Goal: Information Seeking & Learning: Compare options

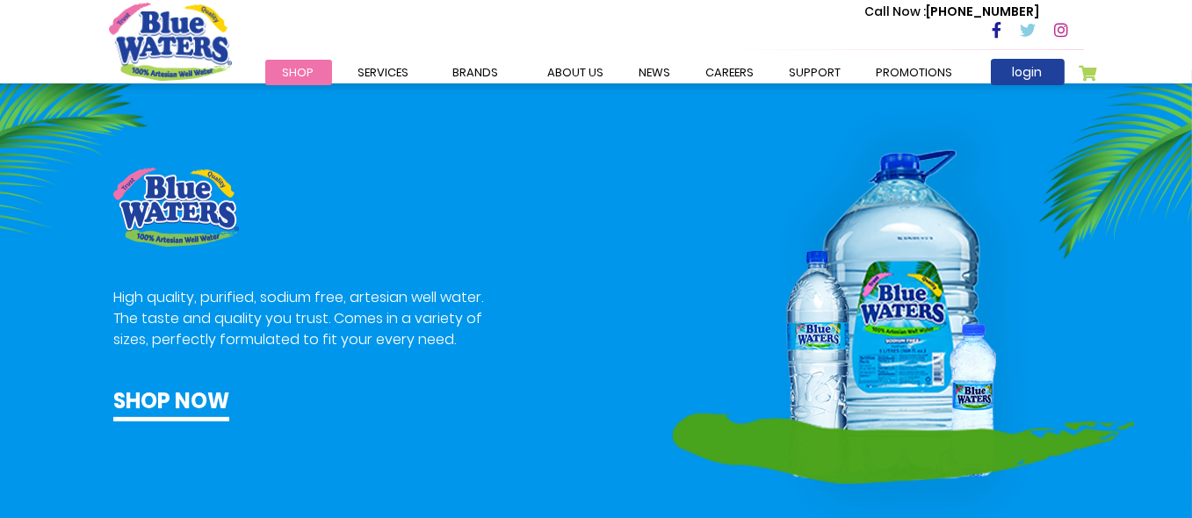
scroll to position [703, 0]
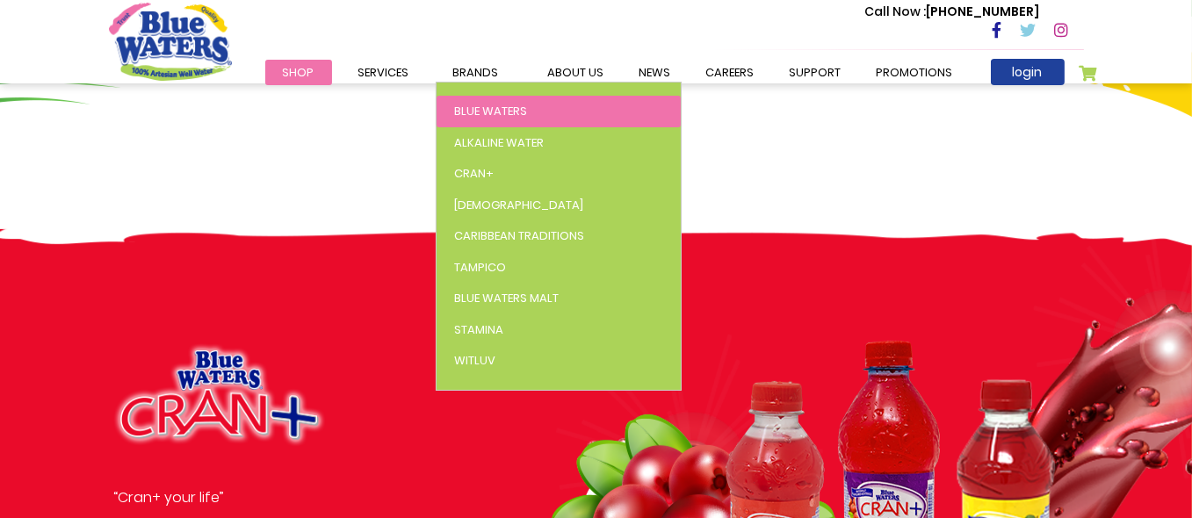
click at [488, 115] on span "Blue Waters" at bounding box center [490, 111] width 73 height 17
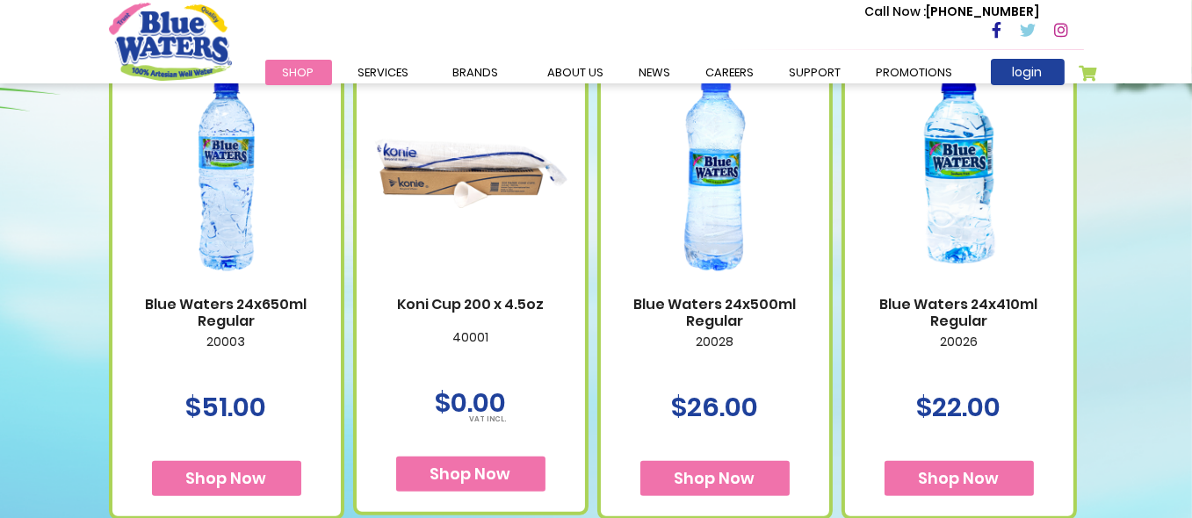
scroll to position [1054, 0]
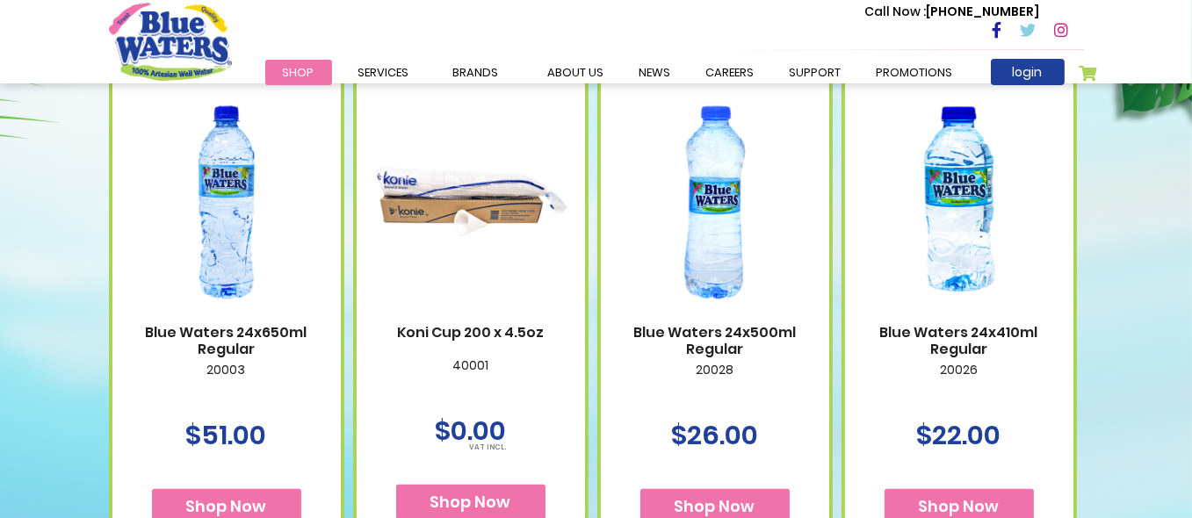
click at [958, 336] on link "Blue Waters 24x410ml Regular" at bounding box center [959, 340] width 193 height 33
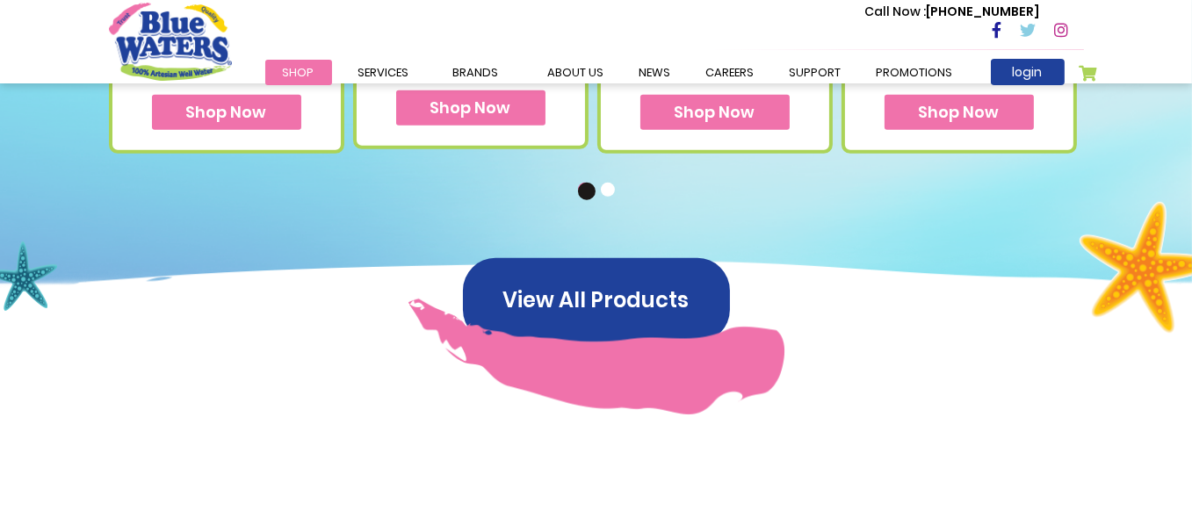
scroll to position [1494, 0]
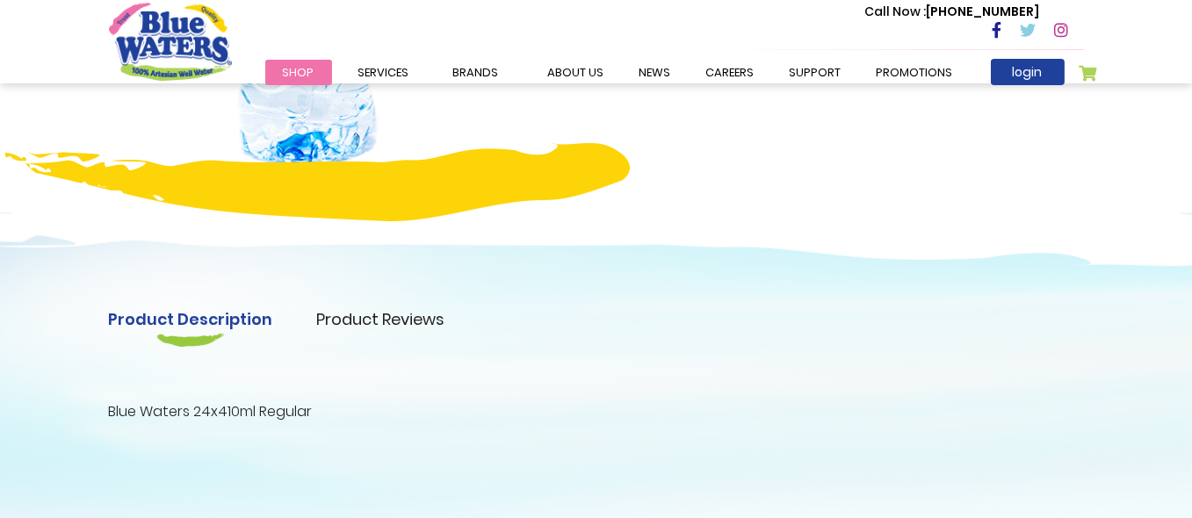
scroll to position [264, 0]
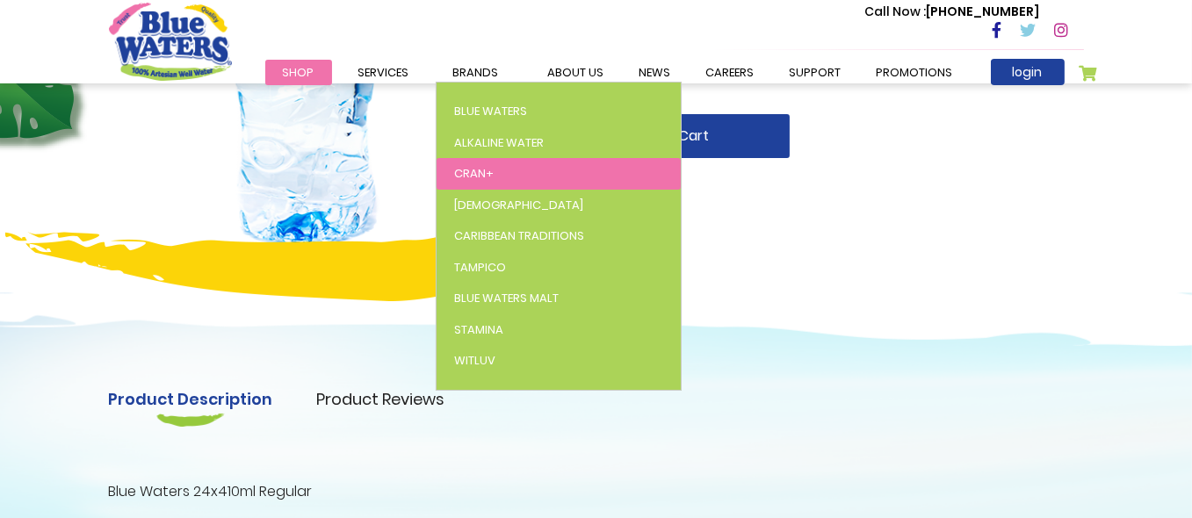
click at [499, 177] on link "Cran+" at bounding box center [559, 174] width 244 height 32
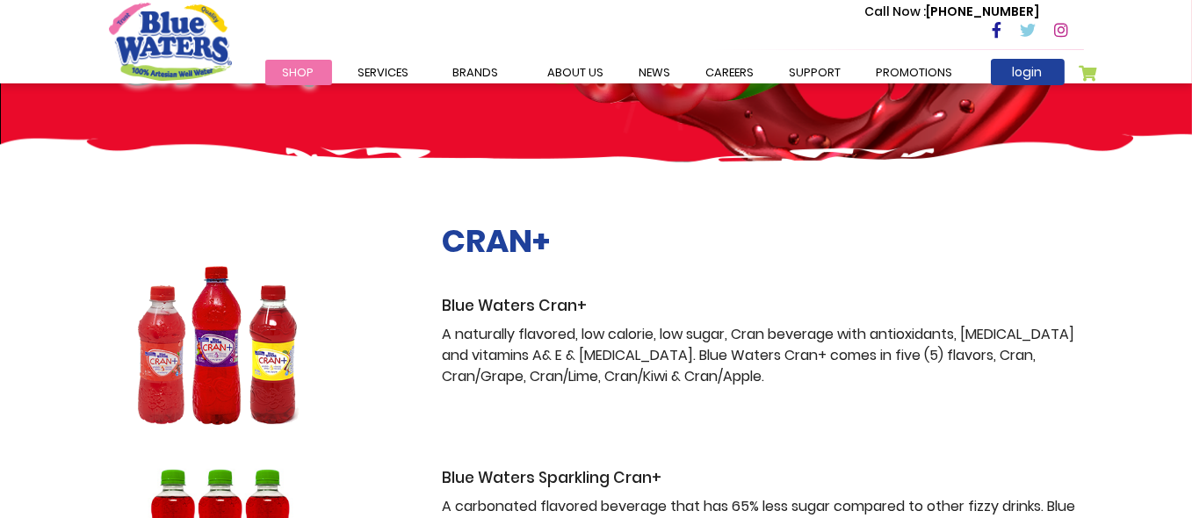
scroll to position [176, 0]
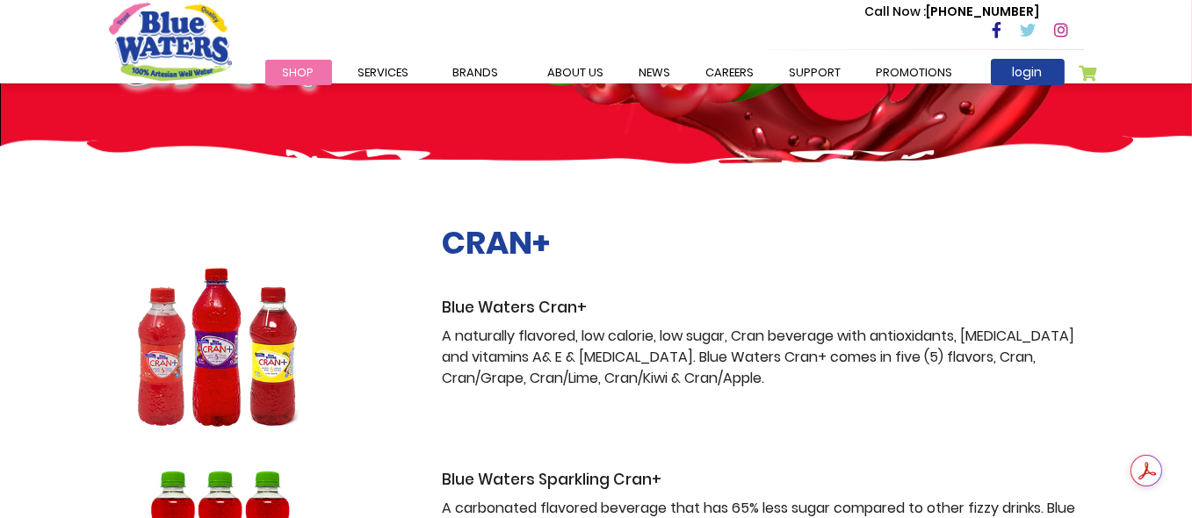
click at [257, 331] on img at bounding box center [219, 347] width 221 height 159
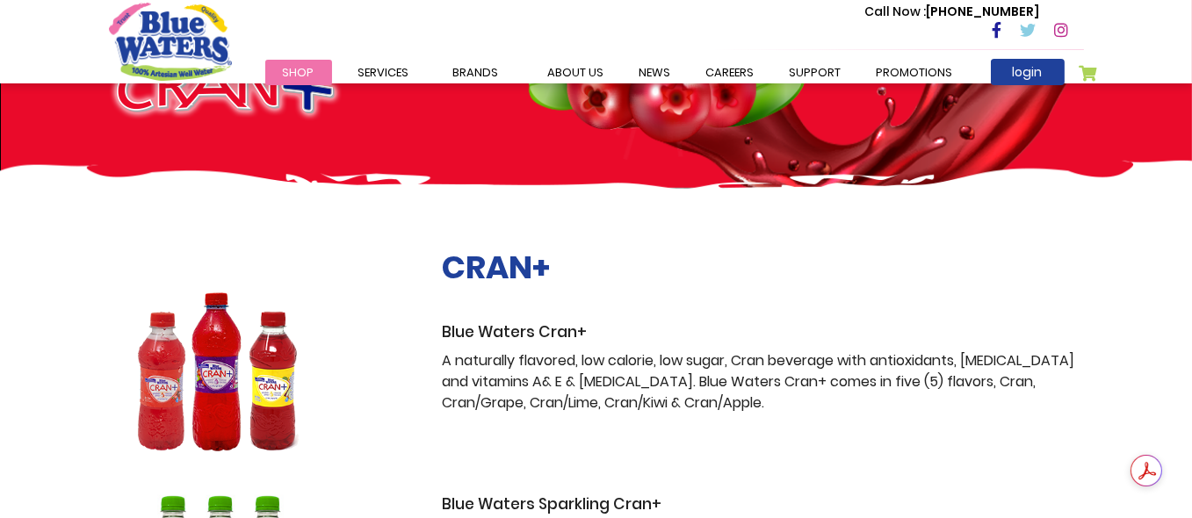
scroll to position [88, 0]
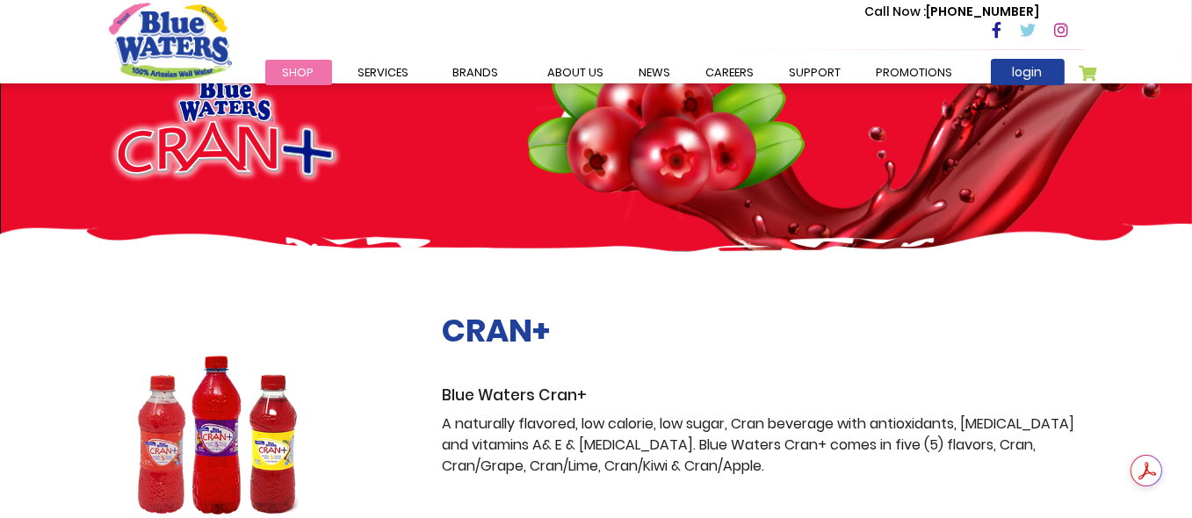
click at [470, 336] on h2 "CRAN+" at bounding box center [763, 331] width 641 height 38
click at [236, 401] on img at bounding box center [219, 435] width 221 height 159
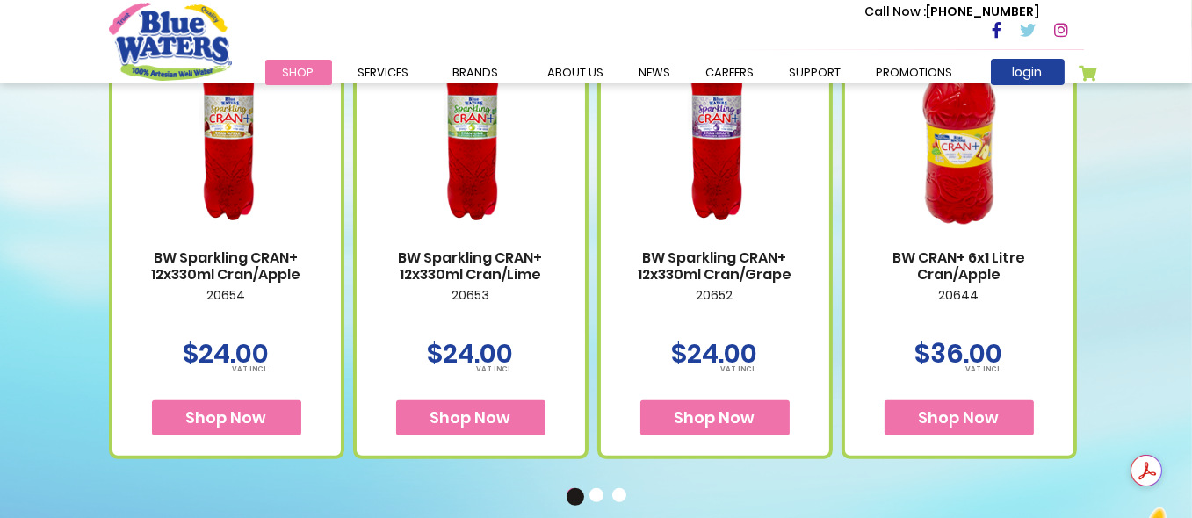
scroll to position [1230, 0]
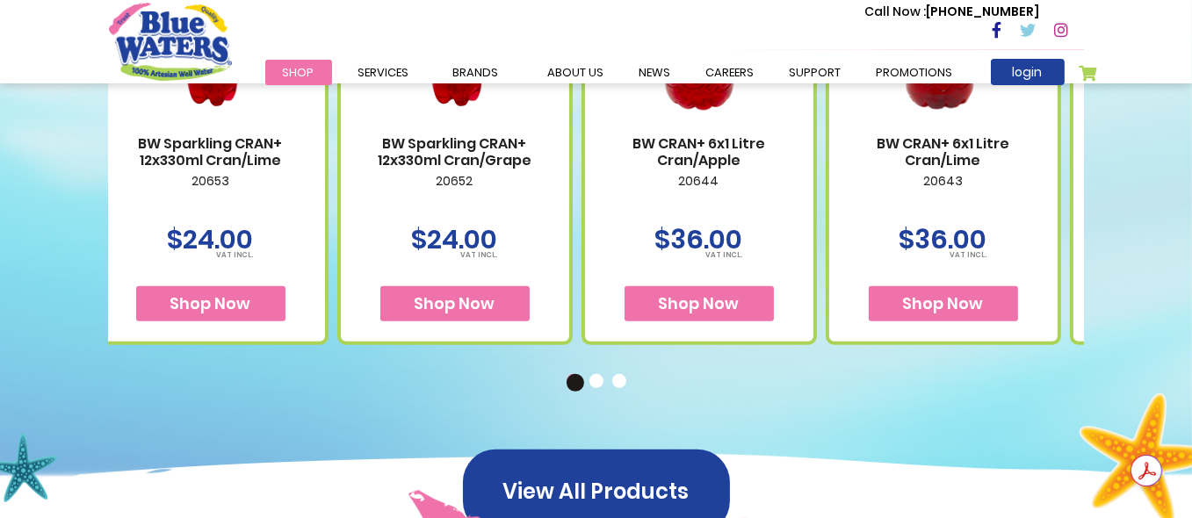
drag, startPoint x: 700, startPoint y: 270, endPoint x: 441, endPoint y: 275, distance: 259.2
click at [441, 275] on div "Shop Now" at bounding box center [454, 289] width 193 height 66
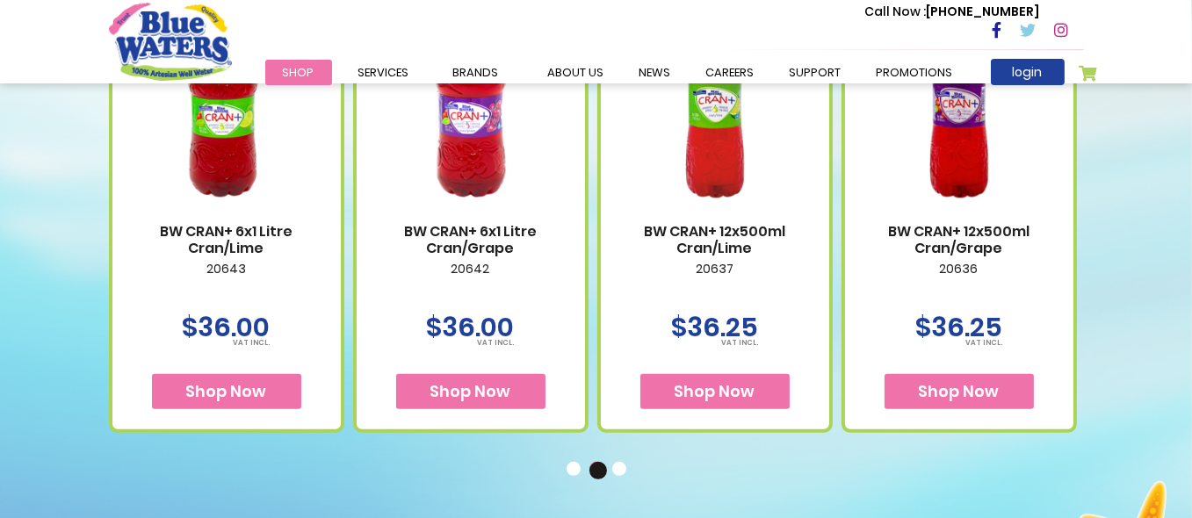
scroll to position [1054, 0]
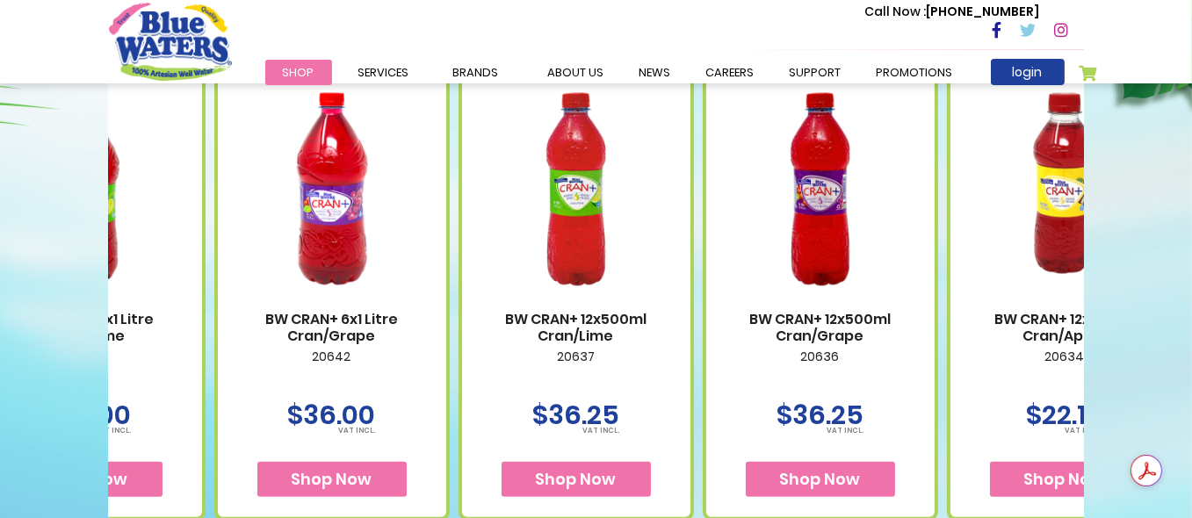
drag, startPoint x: 999, startPoint y: 336, endPoint x: 600, endPoint y: 354, distance: 399.3
click at [600, 354] on div "BW Sparkling CRAN+ 12x330ml Cran/Apple 20654 $24.00 Shop Now" at bounding box center [214, 277] width 2442 height 488
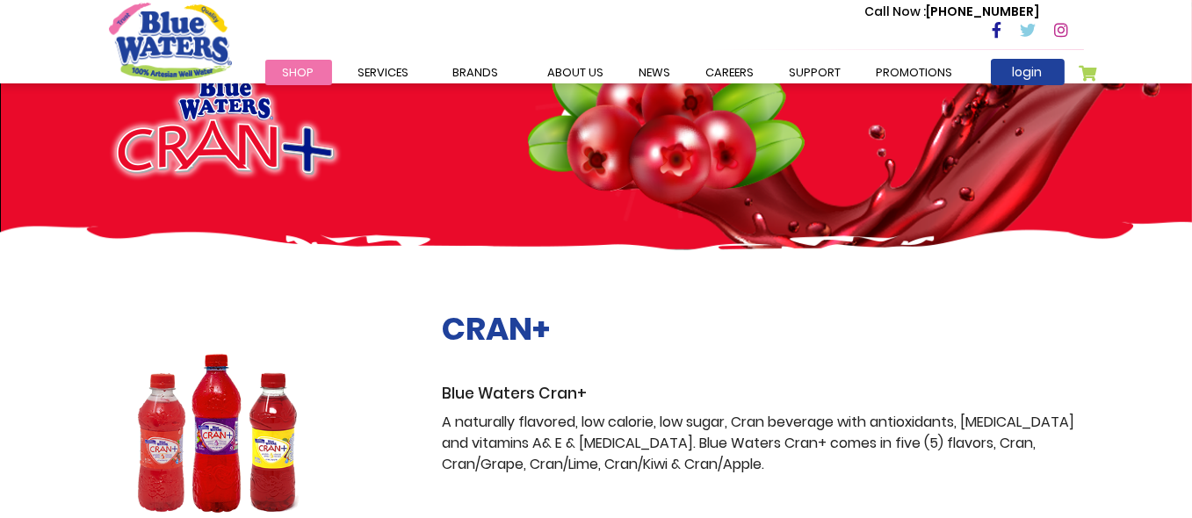
scroll to position [88, 0]
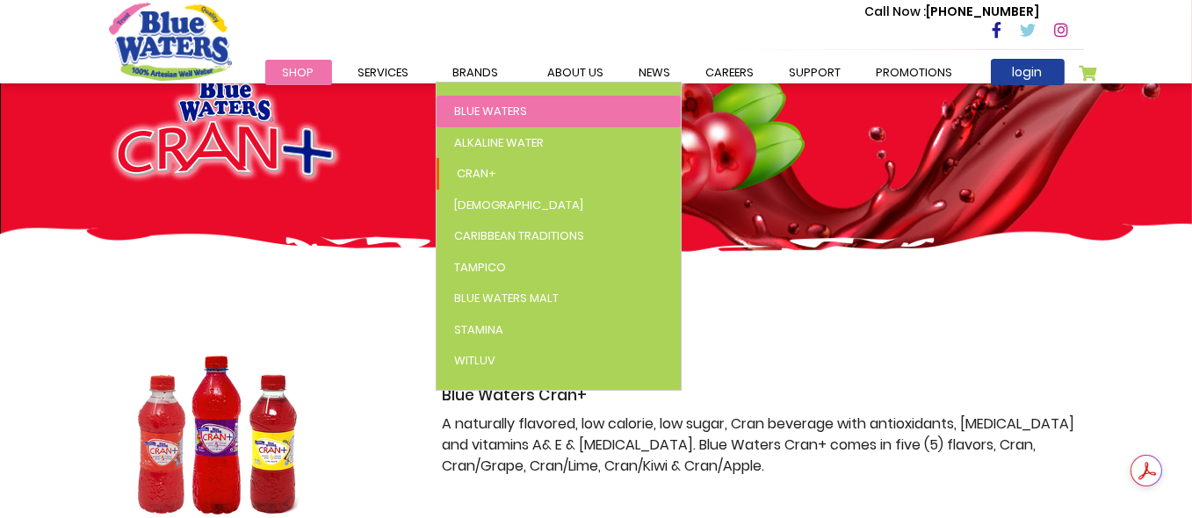
click at [480, 112] on span "Blue Waters" at bounding box center [490, 111] width 73 height 17
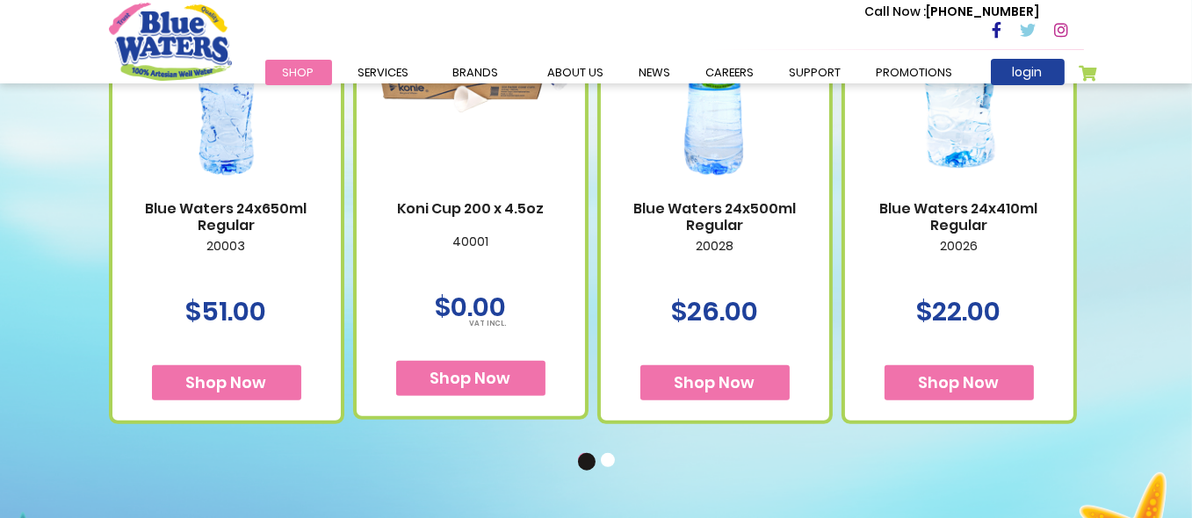
scroll to position [1142, 0]
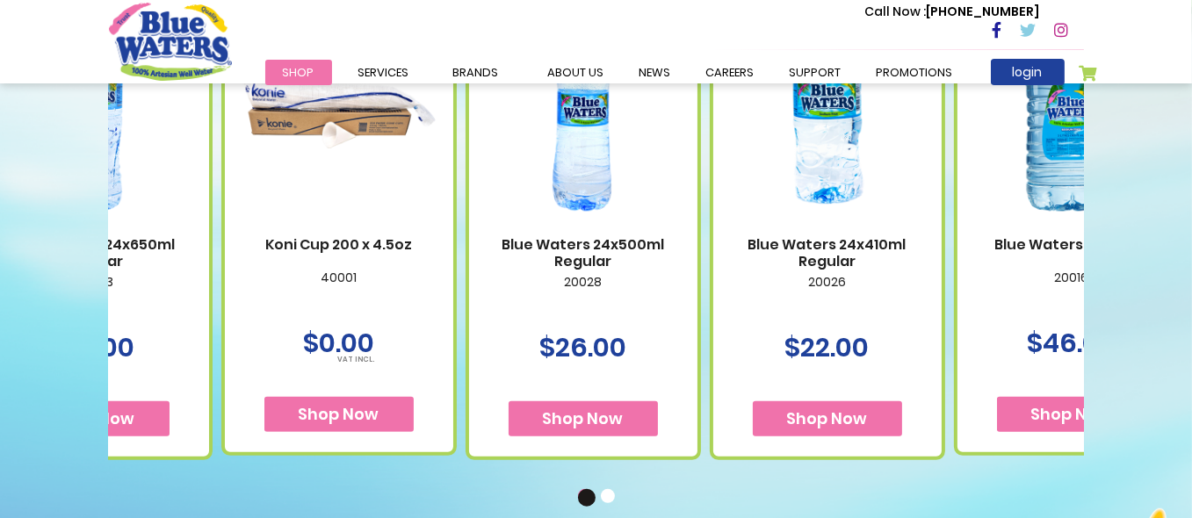
drag, startPoint x: 879, startPoint y: 312, endPoint x: 261, endPoint y: 363, distance: 620.6
click at [710, 363] on div "Blue Waters 24x410ml Regular 20026 $22.00" at bounding box center [827, 224] width 235 height 471
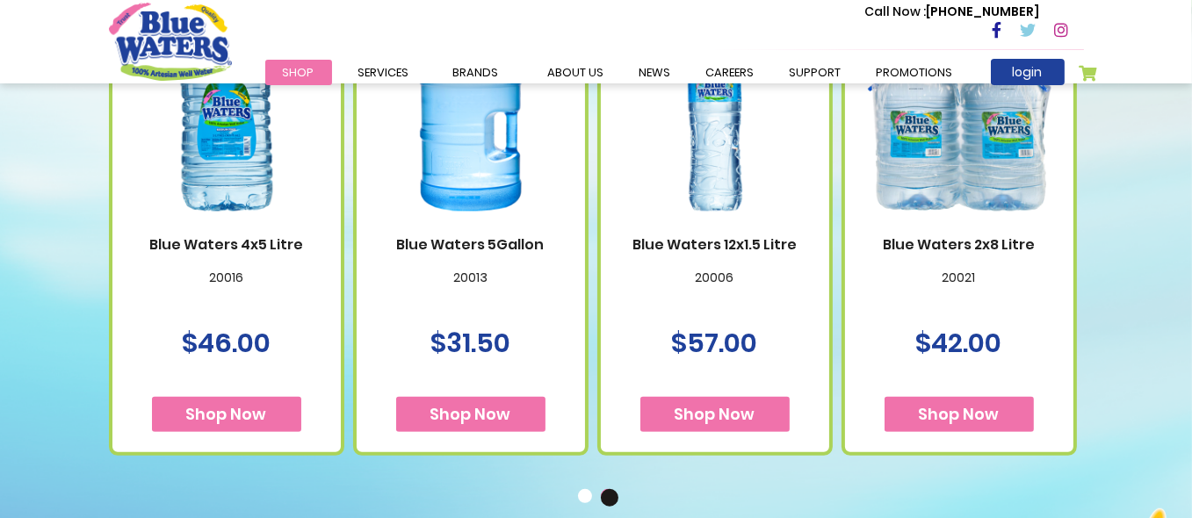
scroll to position [1054, 0]
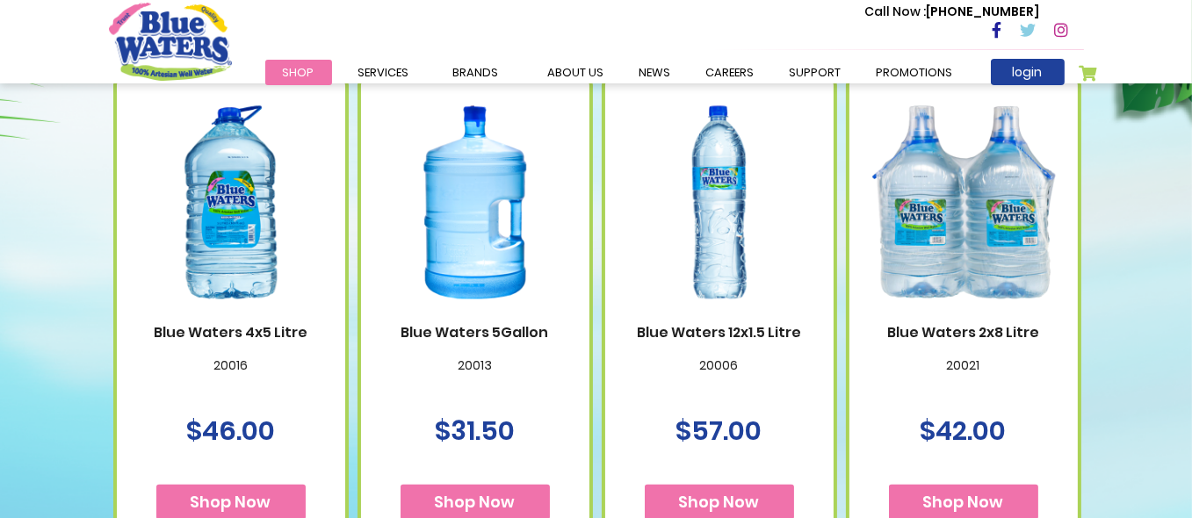
drag, startPoint x: 184, startPoint y: 287, endPoint x: 538, endPoint y: 293, distance: 353.2
click at [328, 293] on img at bounding box center [230, 203] width 193 height 242
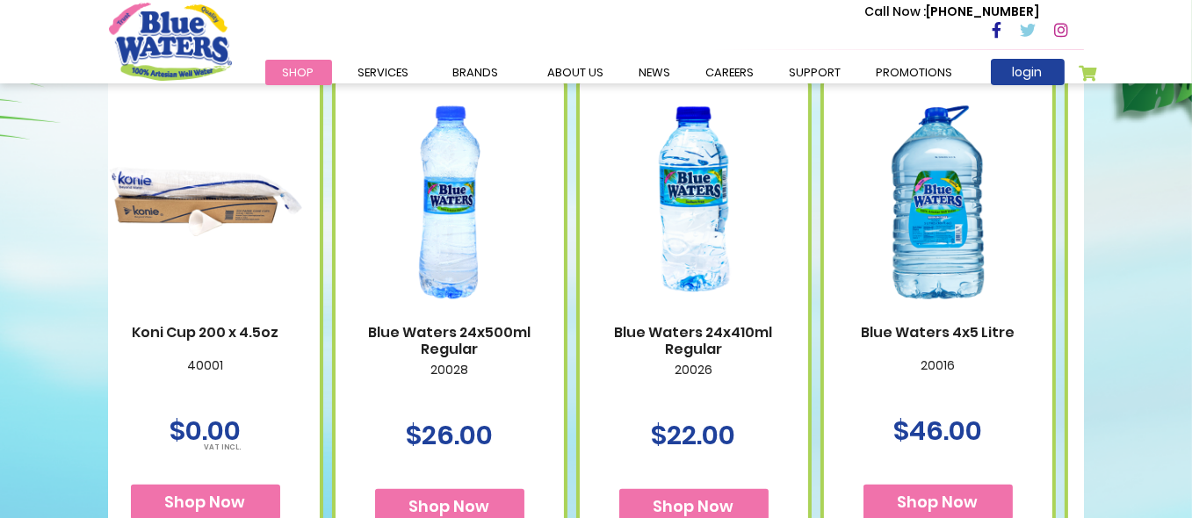
drag, startPoint x: 698, startPoint y: 313, endPoint x: 354, endPoint y: 315, distance: 343.5
click at [354, 315] on img at bounding box center [449, 203] width 193 height 242
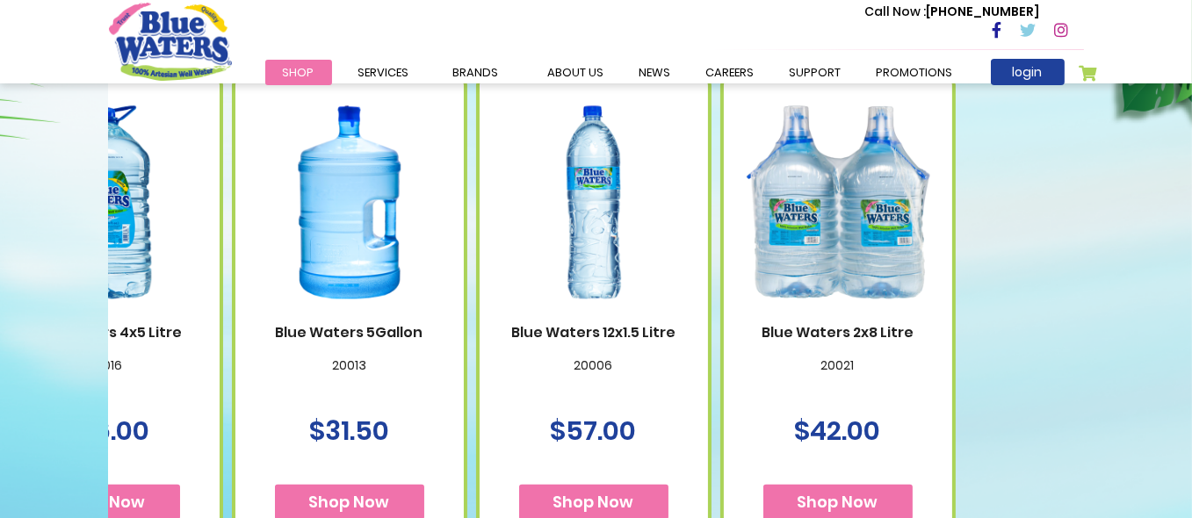
drag, startPoint x: 713, startPoint y: 317, endPoint x: 323, endPoint y: 315, distance: 390.1
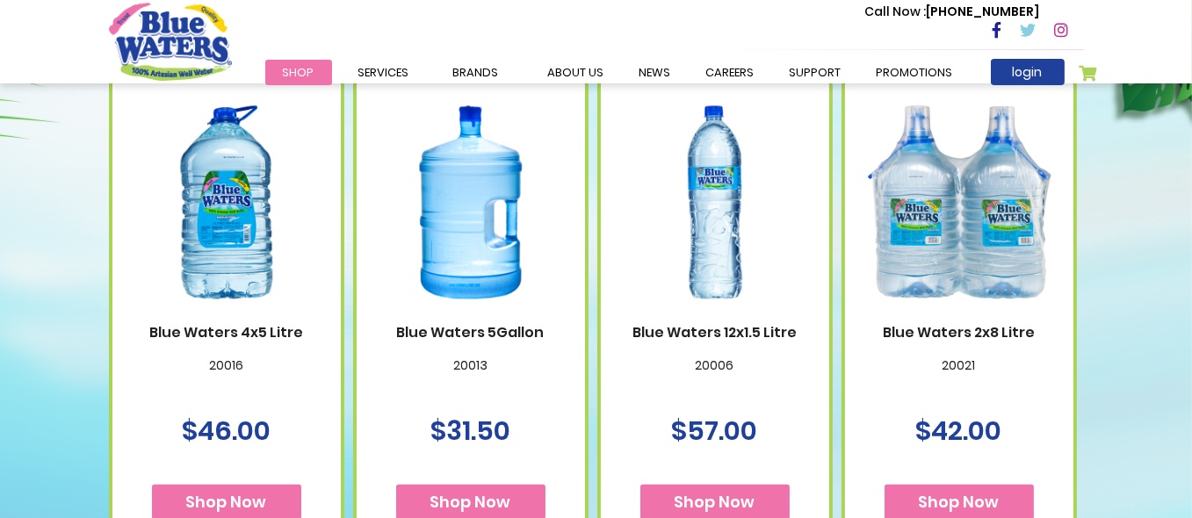
drag, startPoint x: 465, startPoint y: 172, endPoint x: 500, endPoint y: 170, distance: 35.2
click at [0, 0] on span "Cran+" at bounding box center [0, 0] width 0 height 0
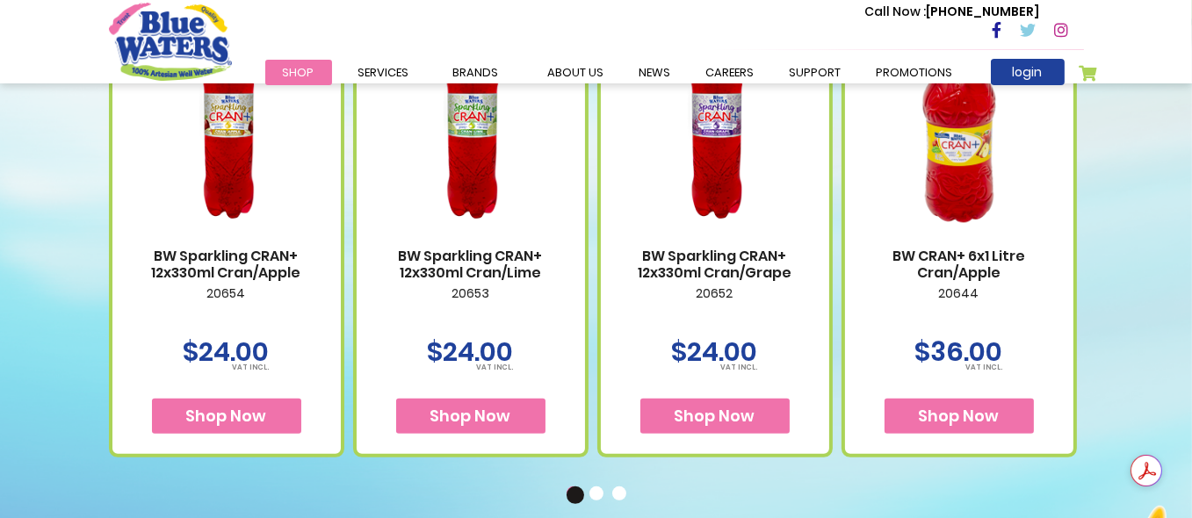
scroll to position [1142, 0]
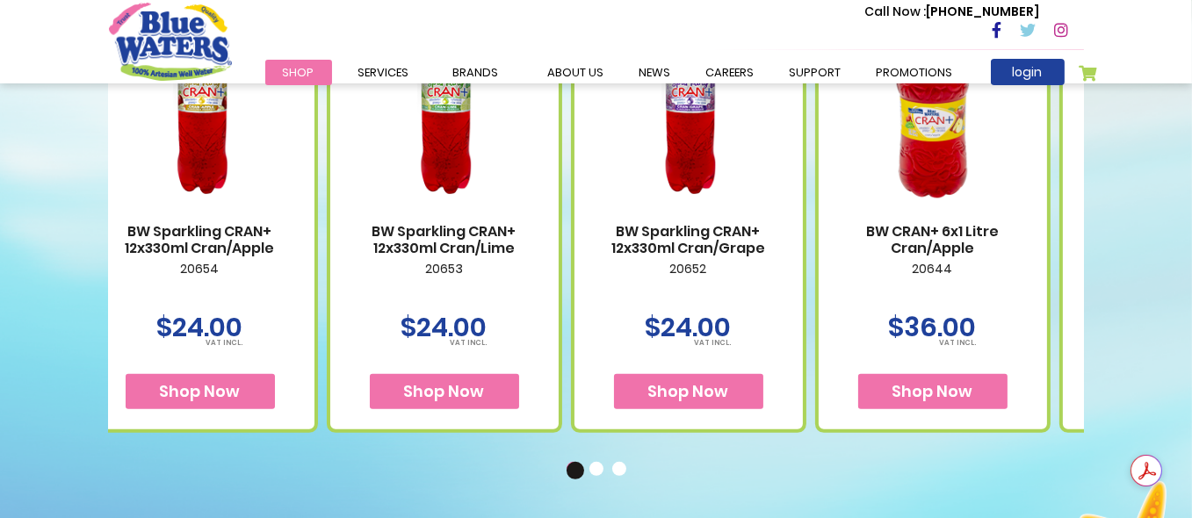
drag, startPoint x: 1025, startPoint y: 283, endPoint x: 657, endPoint y: 330, distance: 371.2
click at [815, 330] on div "BW CRAN+ 6x1 Litre Cran/Apple 20644 $36.00" at bounding box center [932, 203] width 235 height 457
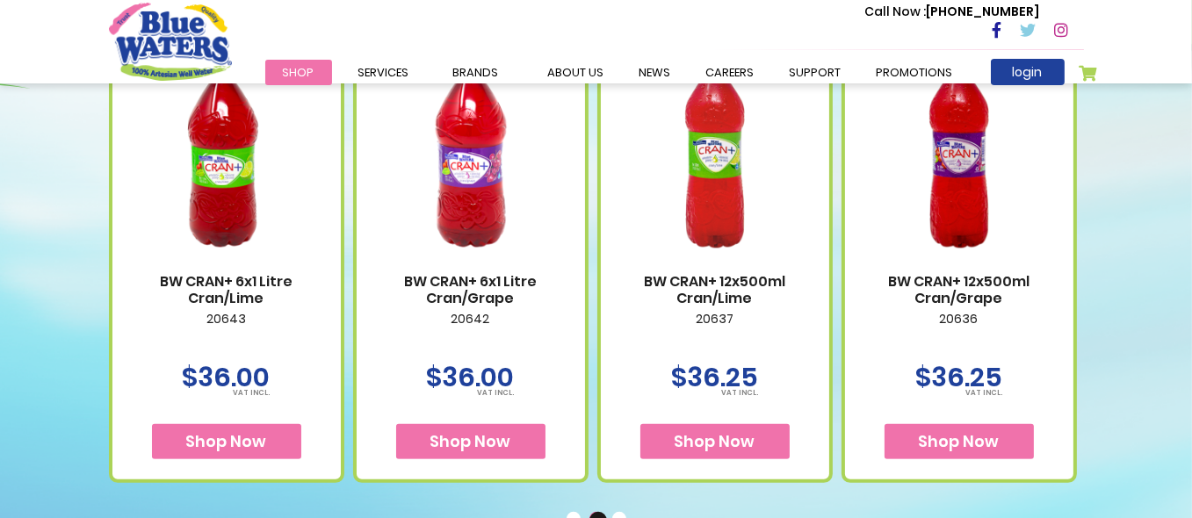
scroll to position [1054, 0]
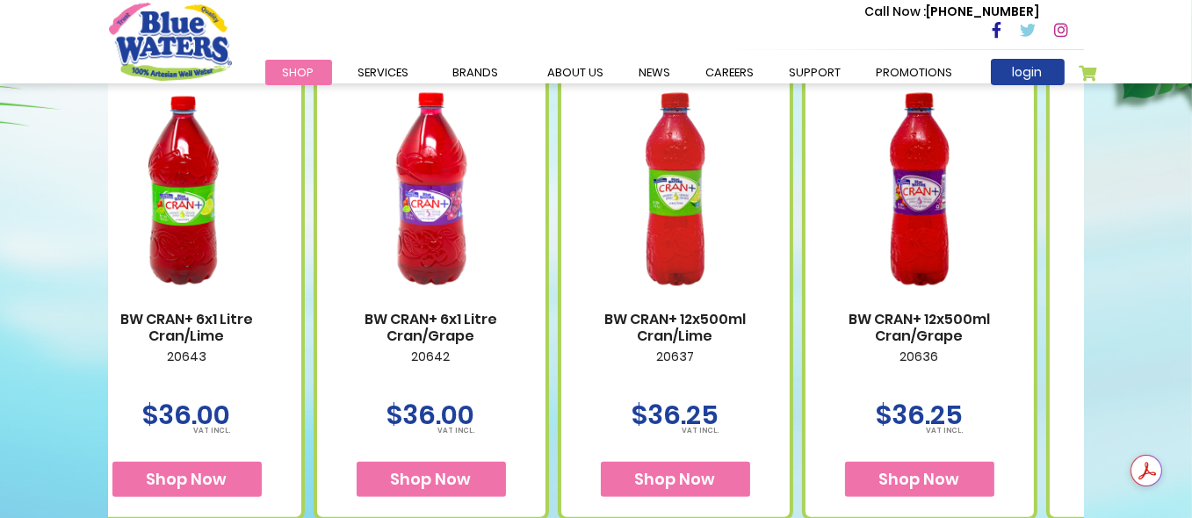
drag, startPoint x: 1010, startPoint y: 318, endPoint x: 897, endPoint y: 336, distance: 114.7
click at [897, 336] on link "BW CRAN+ 12x500ml Cran/Grape" at bounding box center [919, 327] width 193 height 33
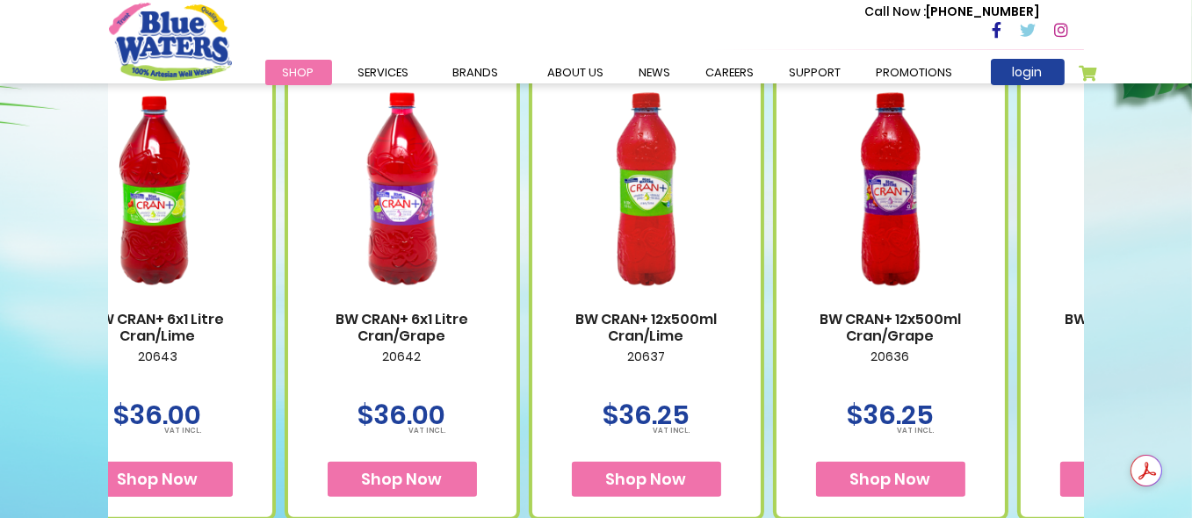
drag, startPoint x: 1002, startPoint y: 335, endPoint x: 805, endPoint y: 351, distance: 197.4
click at [805, 351] on div "BW CRAN+ 12x500ml Cran/Grape 20636 $36.25" at bounding box center [890, 291] width 235 height 457
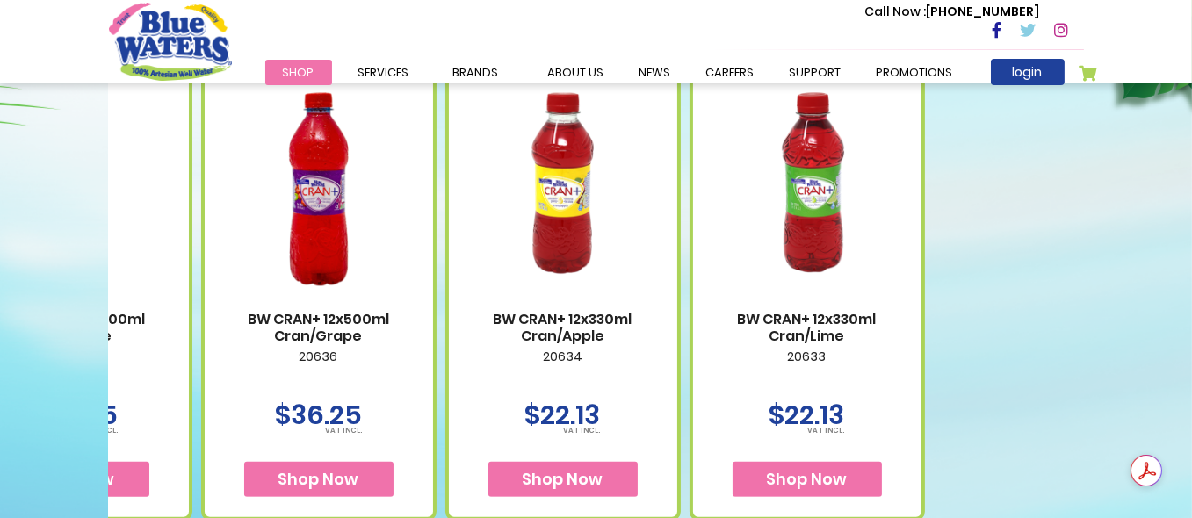
drag, startPoint x: 964, startPoint y: 326, endPoint x: 526, endPoint y: 319, distance: 437.6
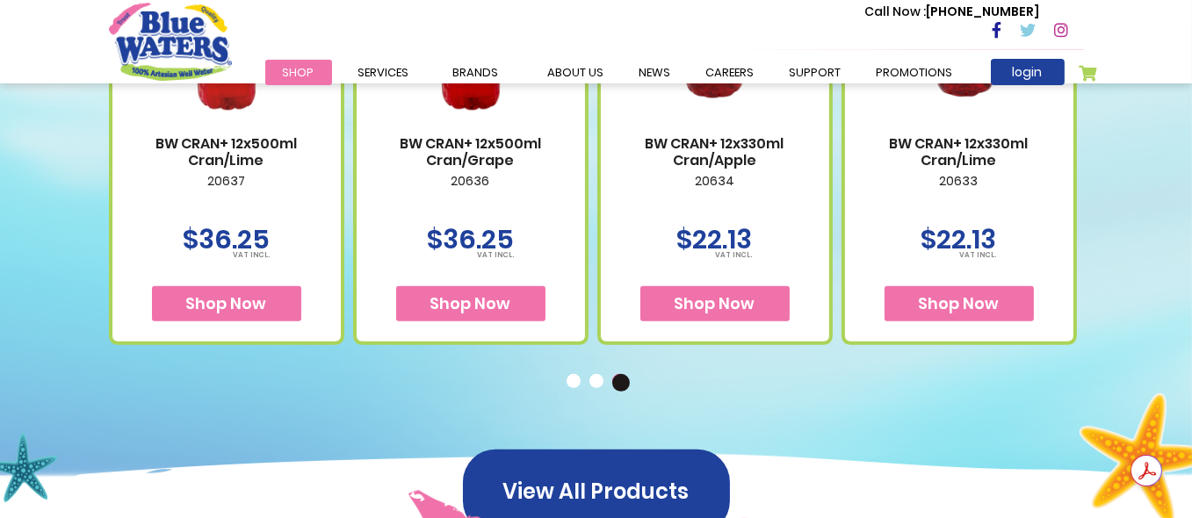
scroll to position [1142, 0]
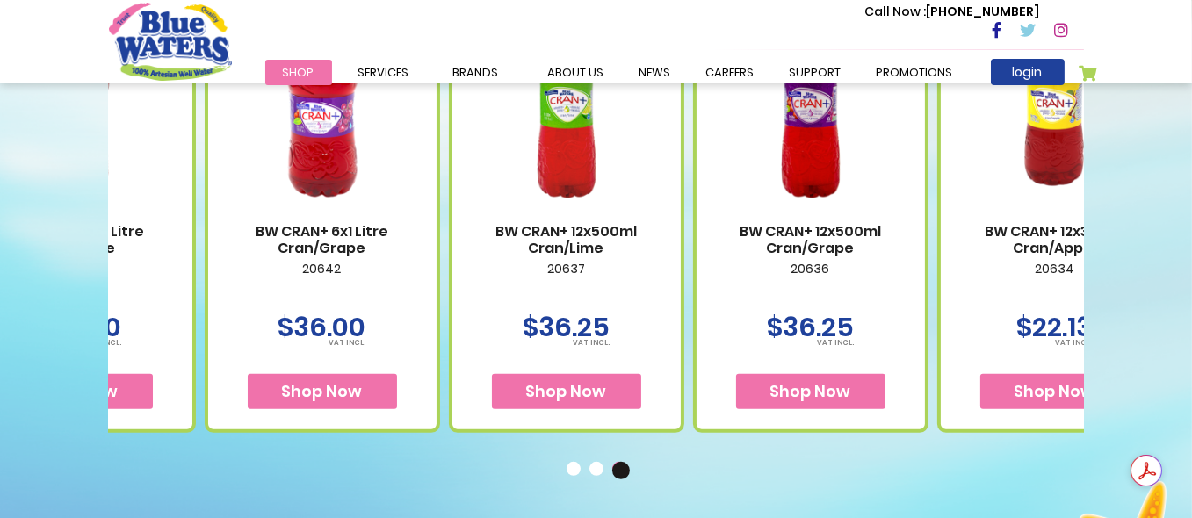
drag, startPoint x: 505, startPoint y: 294, endPoint x: 845, endPoint y: 344, distance: 343.5
click at [845, 344] on div "BW CRAN+ 12x500ml Cran/Grape 20636 $36.25" at bounding box center [810, 203] width 235 height 457
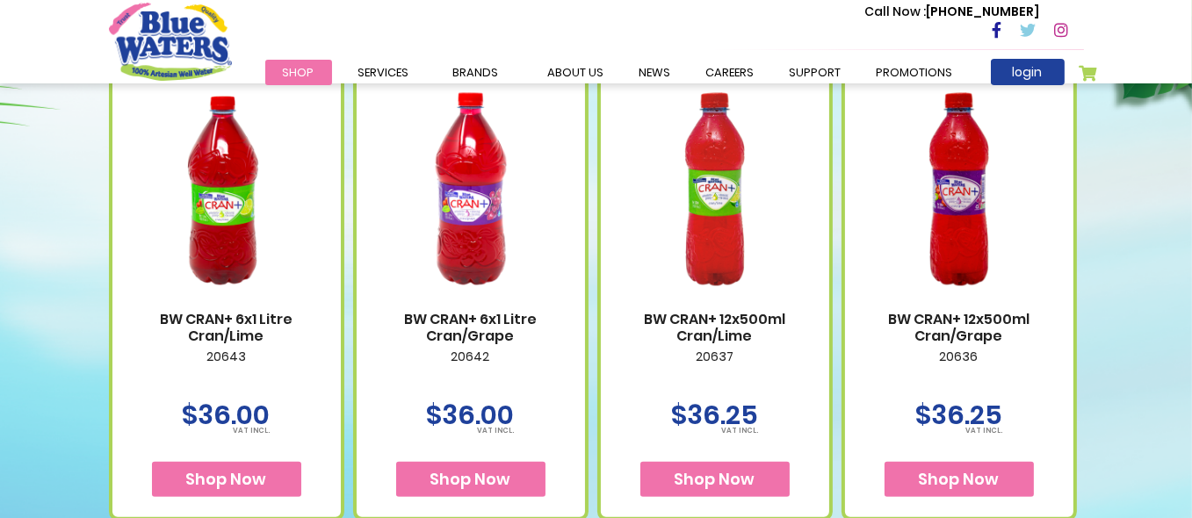
scroll to position [966, 0]
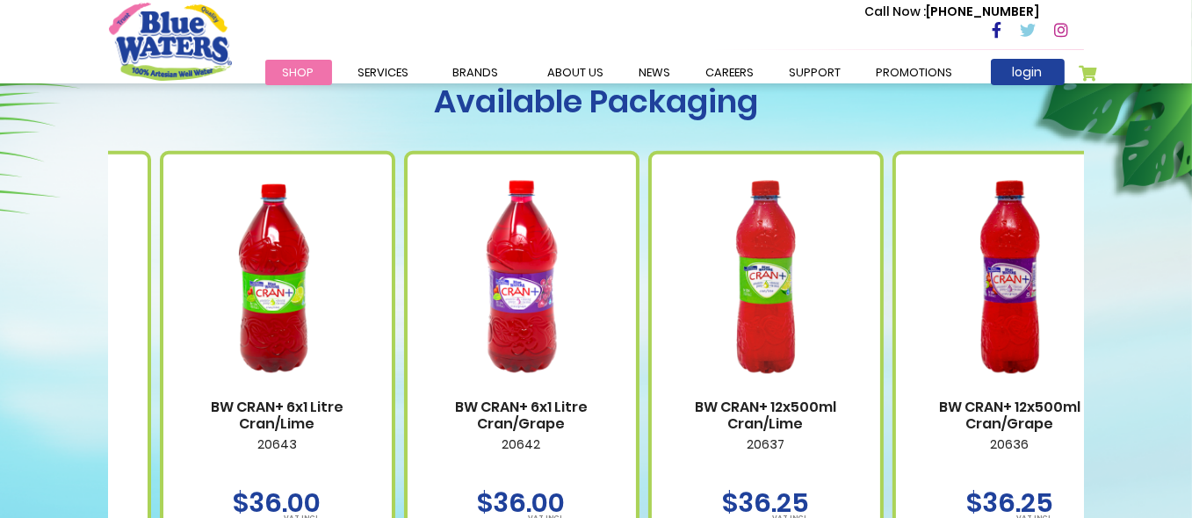
drag, startPoint x: 258, startPoint y: 304, endPoint x: 586, endPoint y: 318, distance: 328.0
click at [374, 318] on img at bounding box center [277, 277] width 193 height 242
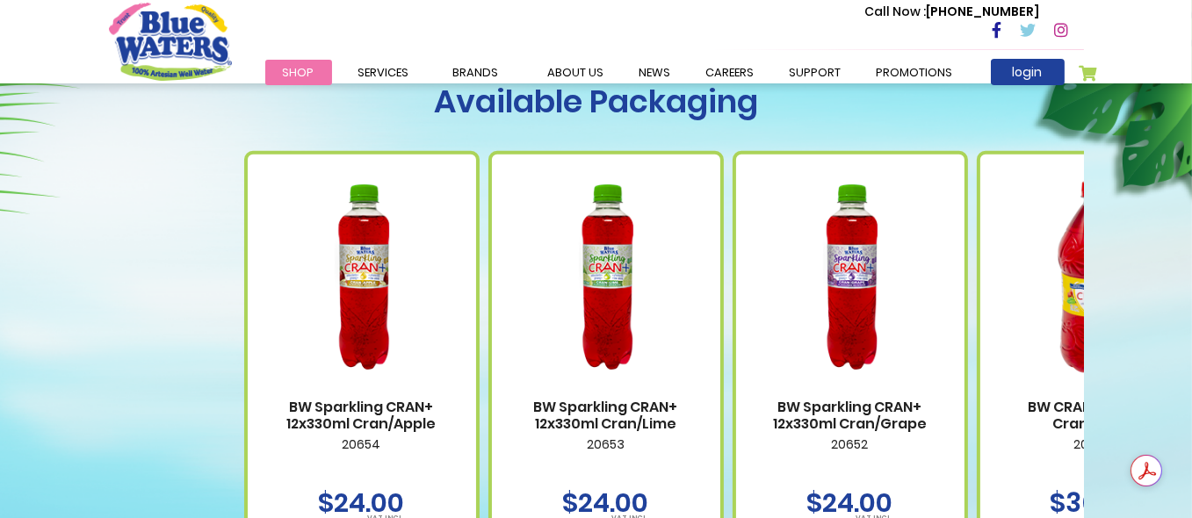
drag, startPoint x: 539, startPoint y: 295, endPoint x: 813, endPoint y: 293, distance: 274.1
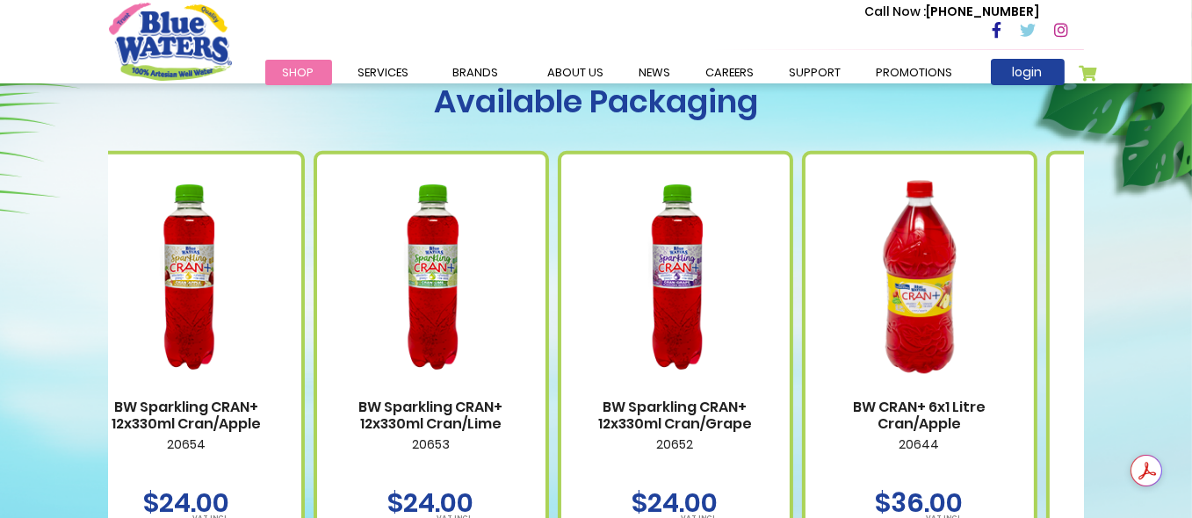
drag, startPoint x: 813, startPoint y: 293, endPoint x: 540, endPoint y: 284, distance: 272.5
click at [558, 284] on div "BW Sparkling CRAN+ 12x330ml Cran/Grape 20652 $24.00 Shop Now" at bounding box center [675, 379] width 235 height 457
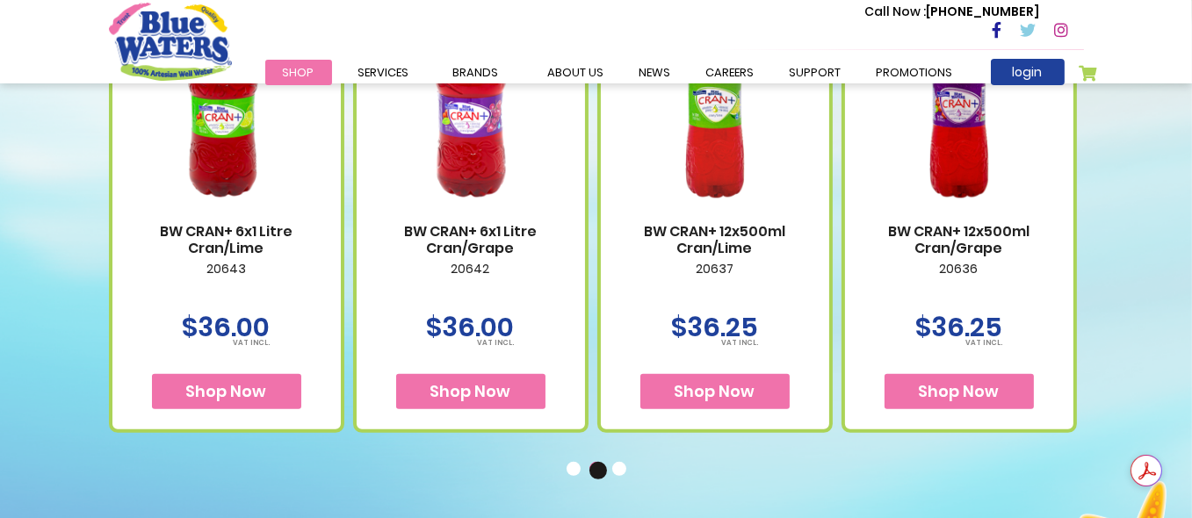
scroll to position [1230, 0]
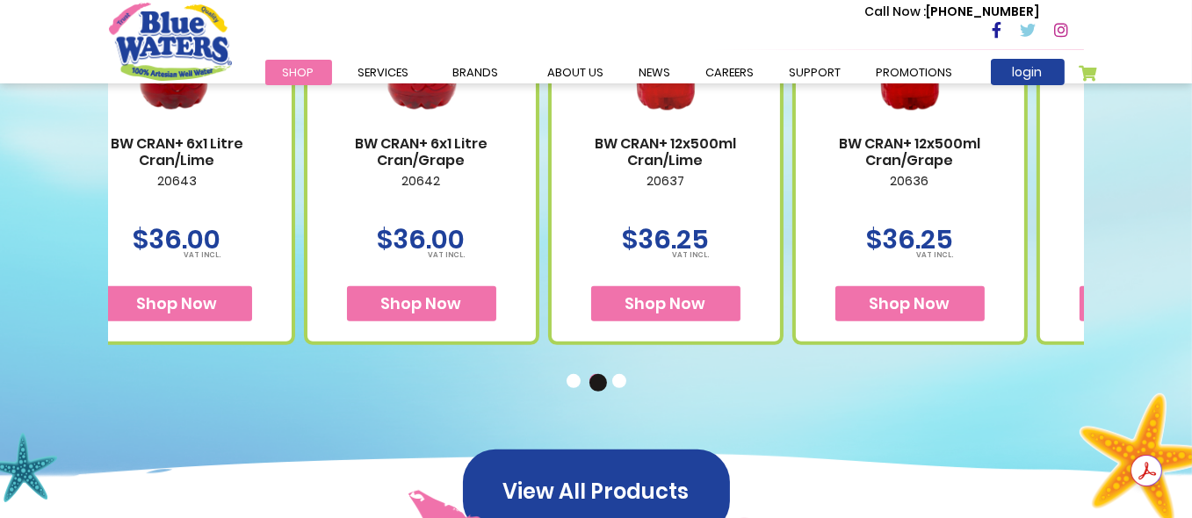
drag, startPoint x: 876, startPoint y: 222, endPoint x: 522, endPoint y: 264, distance: 356.6
click at [524, 264] on div "BW Sparkling CRAN+ 12x330ml Cran/Apple 20654 $24.00 Shop Now" at bounding box center [304, 101] width 2442 height 488
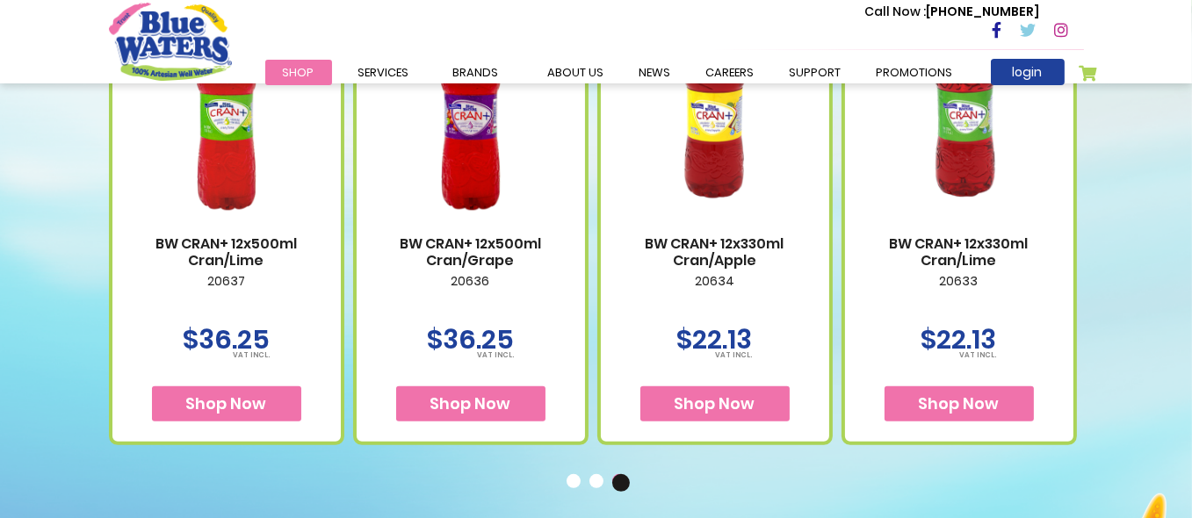
scroll to position [1054, 0]
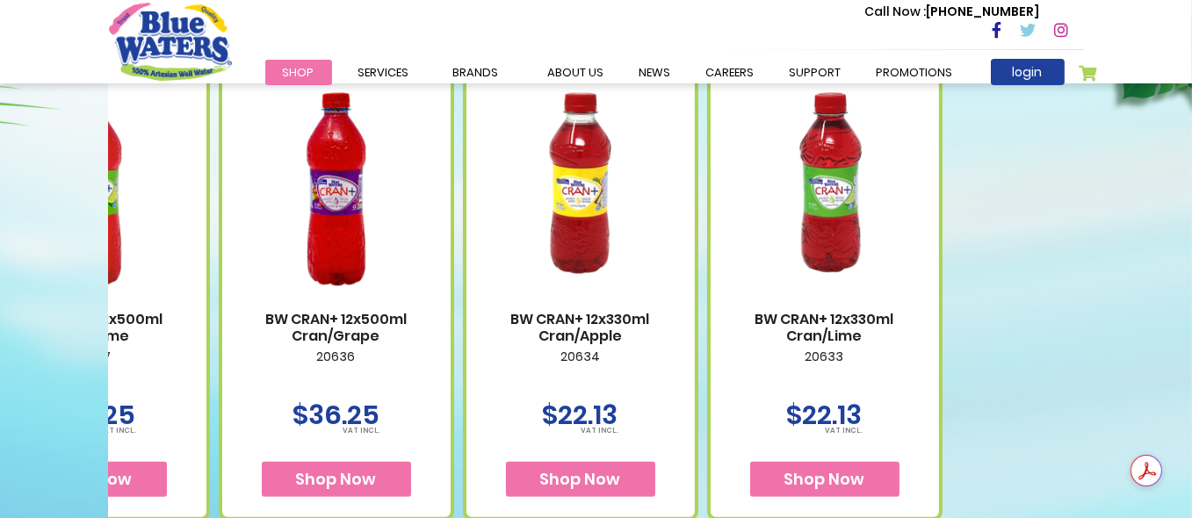
drag, startPoint x: 866, startPoint y: 376, endPoint x: 744, endPoint y: 377, distance: 122.1
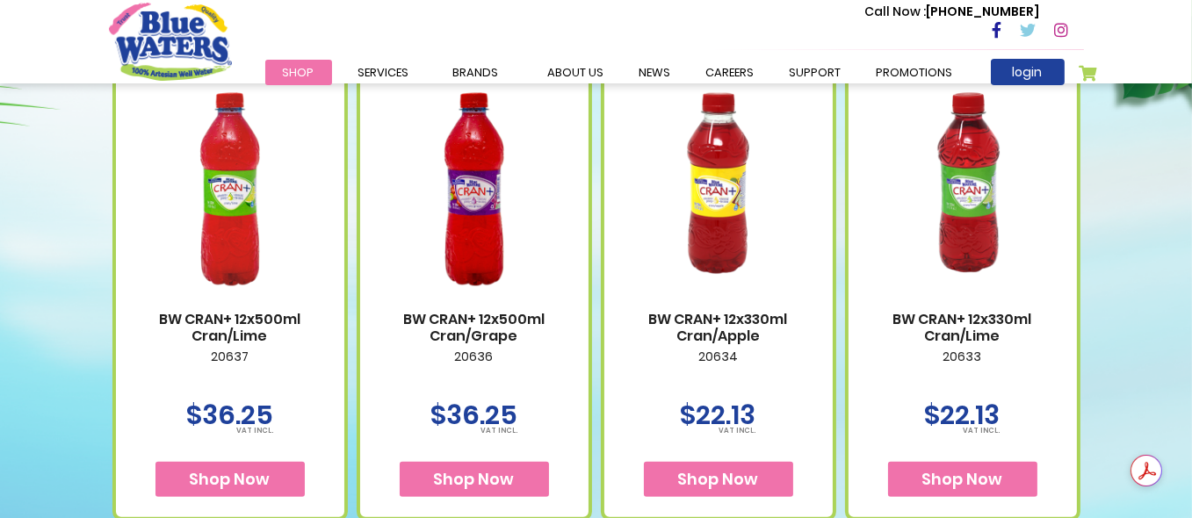
drag, startPoint x: 273, startPoint y: 300, endPoint x: 1204, endPoint y: 318, distance: 930.6
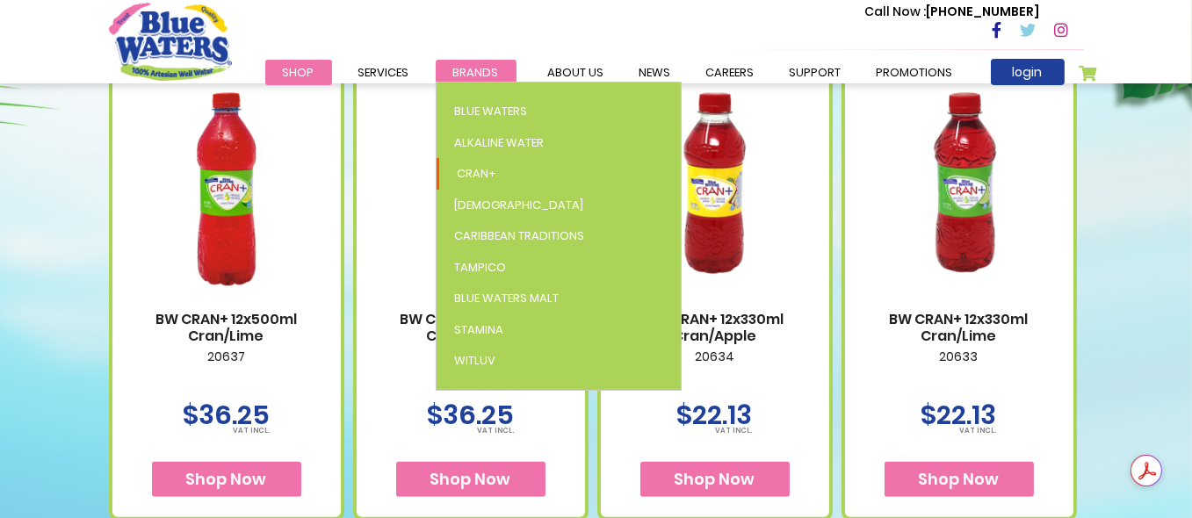
click at [467, 67] on span "Brands" at bounding box center [476, 72] width 46 height 17
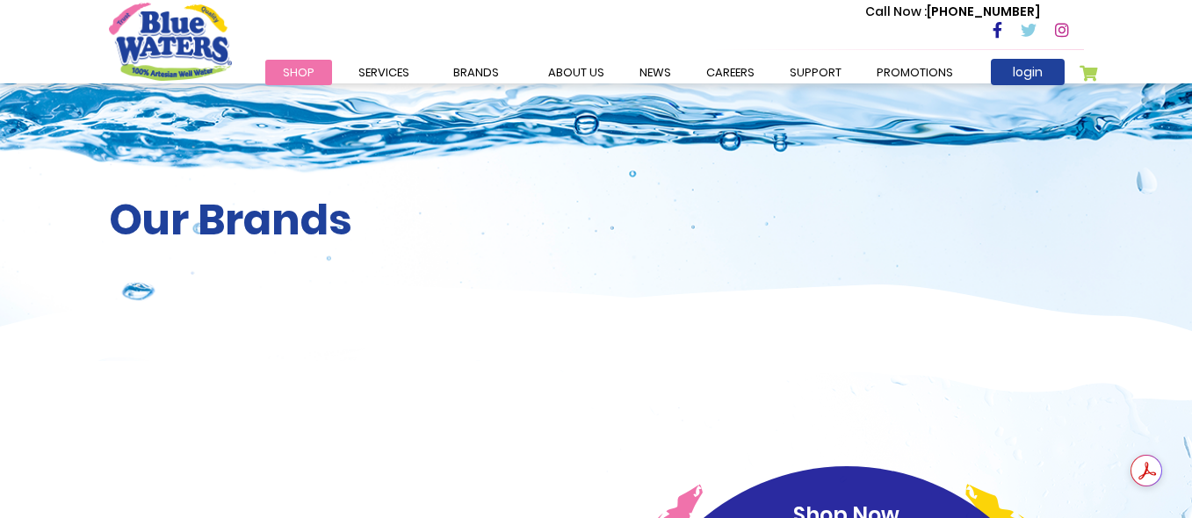
click at [464, 76] on span "Brands" at bounding box center [476, 72] width 46 height 17
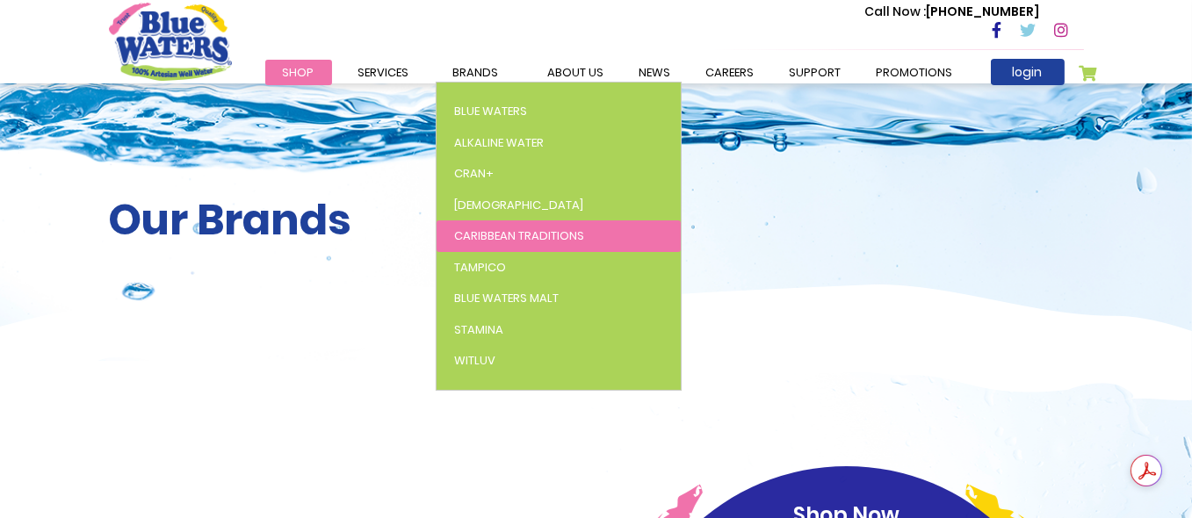
click at [517, 234] on span "Caribbean Traditions" at bounding box center [519, 236] width 130 height 17
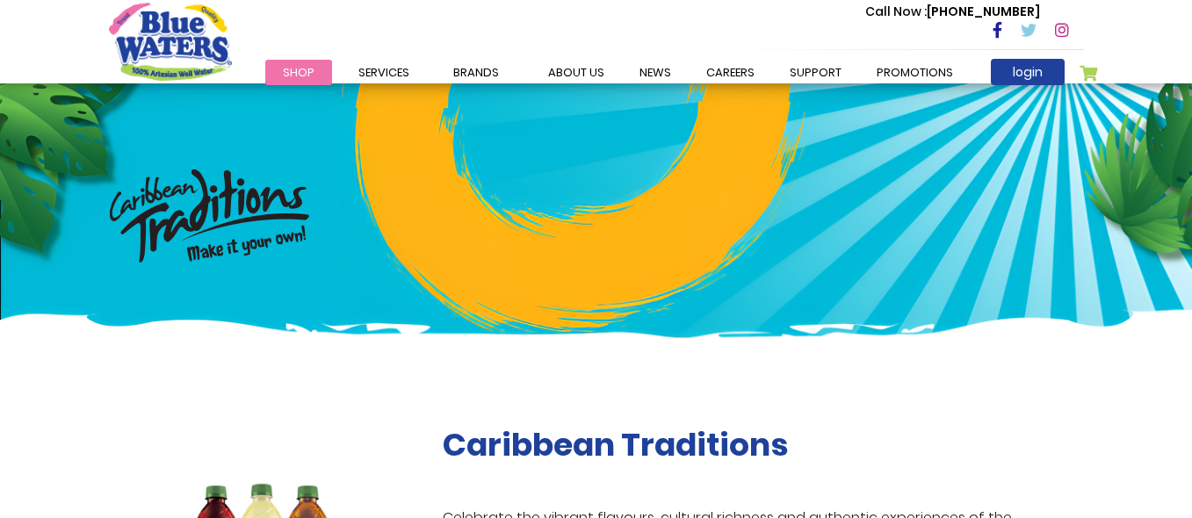
scroll to position [264, 0]
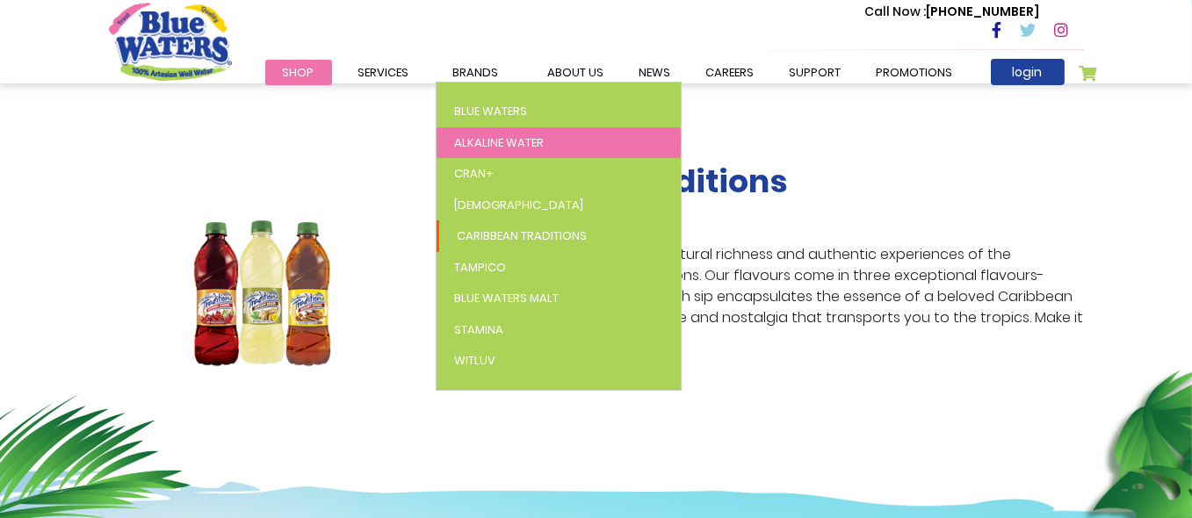
click at [501, 143] on span "Alkaline Water" at bounding box center [499, 142] width 90 height 17
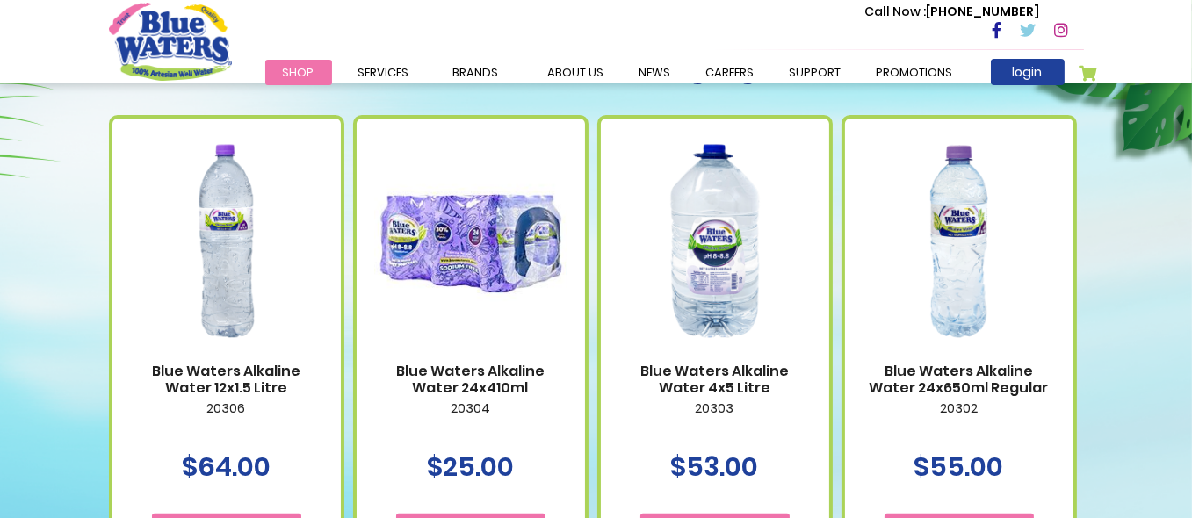
scroll to position [703, 0]
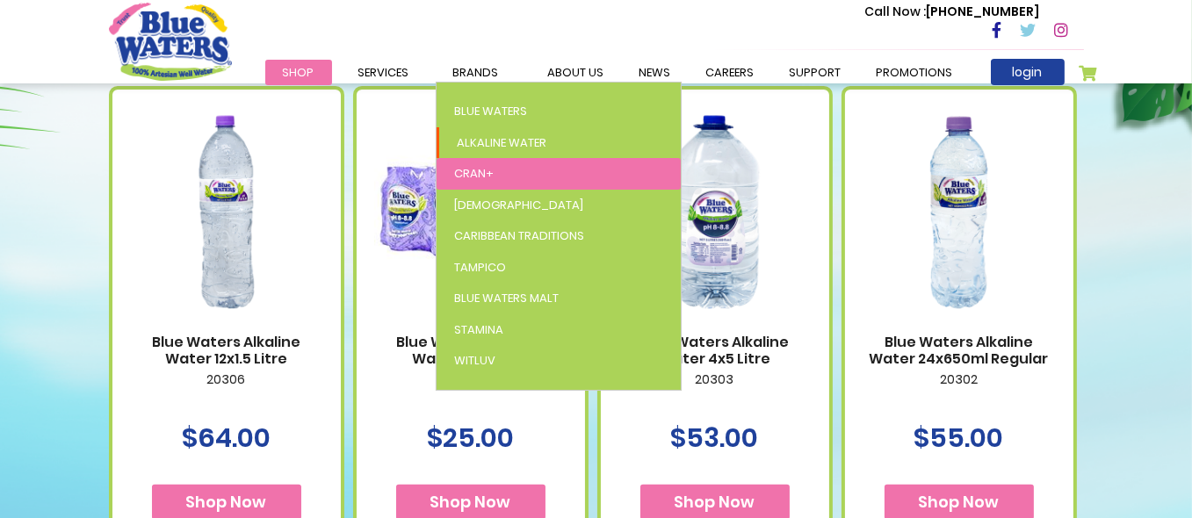
click at [467, 166] on span "Cran+" at bounding box center [474, 173] width 40 height 17
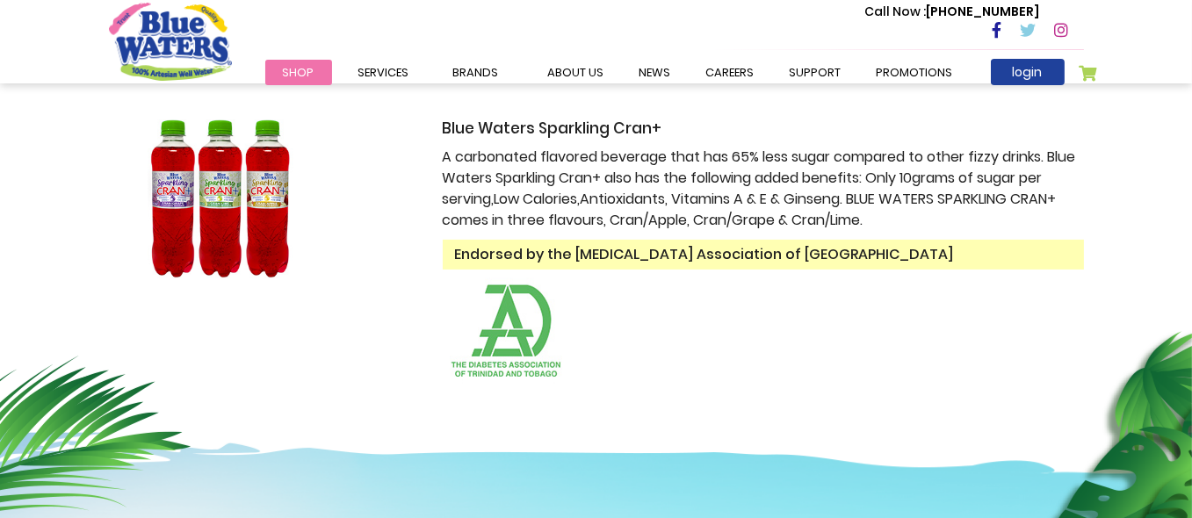
scroll to position [264, 0]
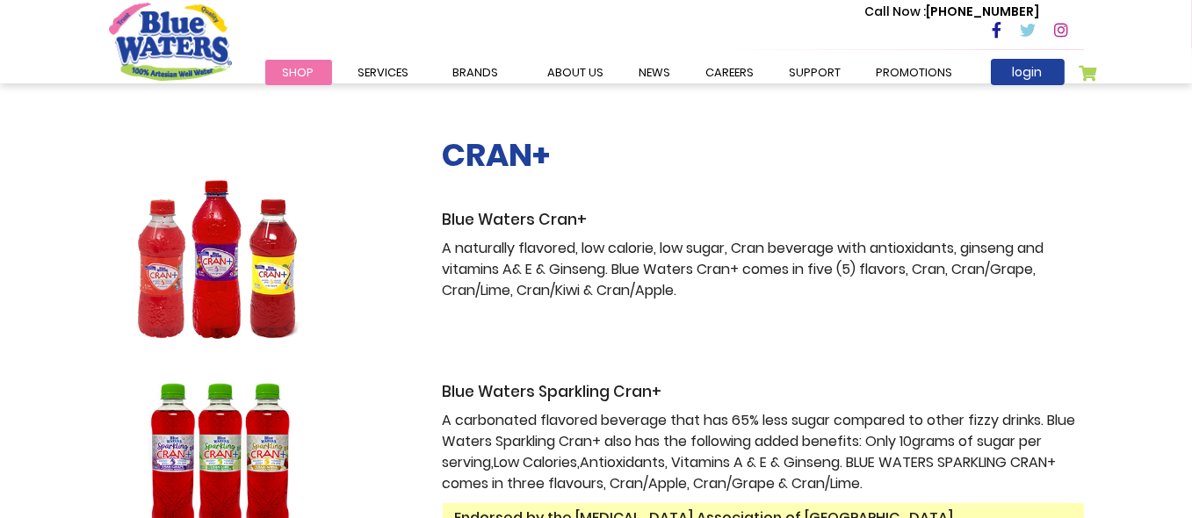
click at [170, 266] on img at bounding box center [219, 259] width 221 height 159
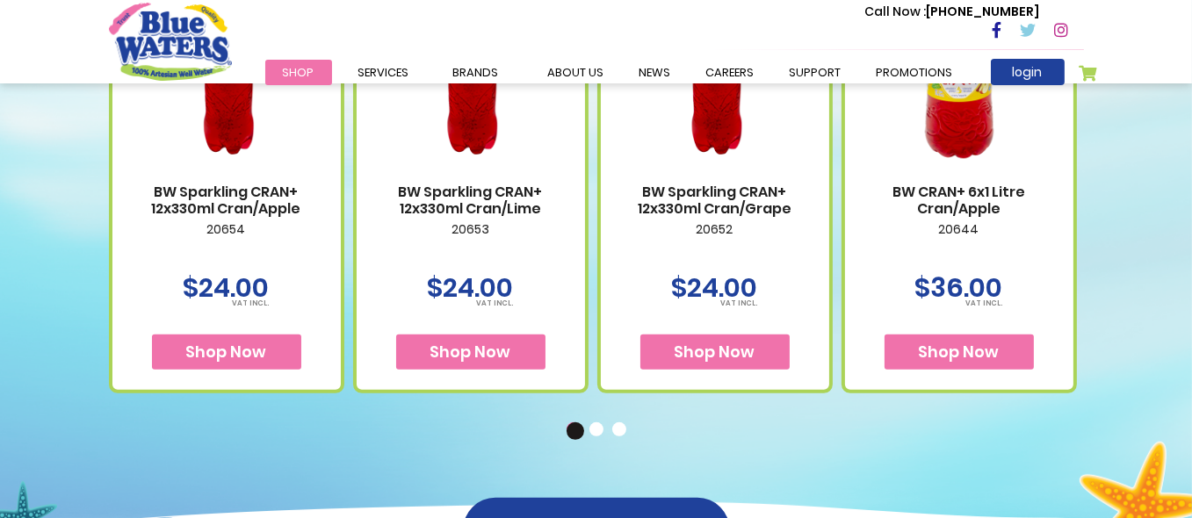
scroll to position [1230, 0]
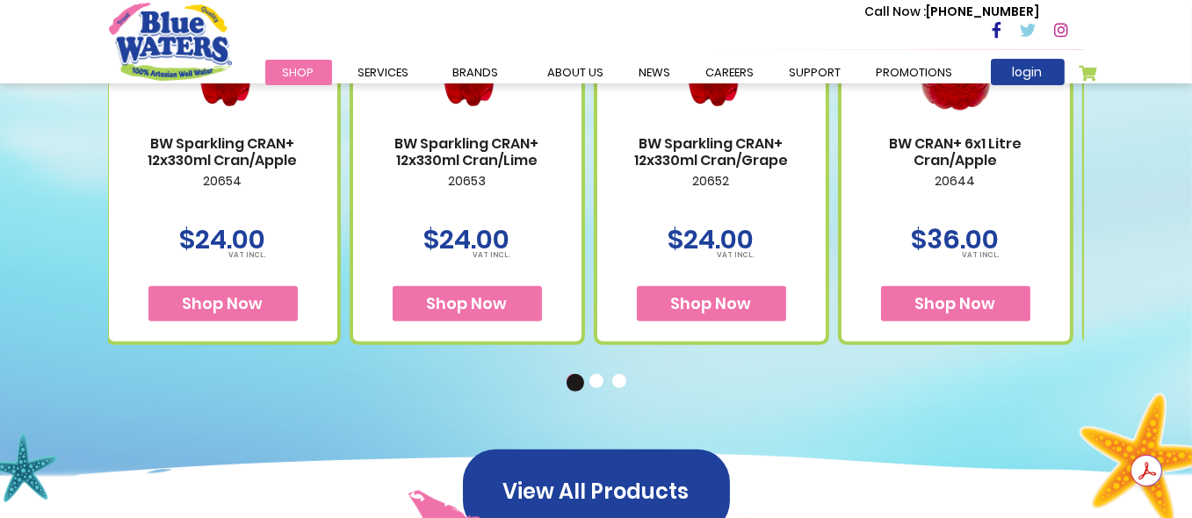
drag, startPoint x: 1059, startPoint y: 194, endPoint x: 680, endPoint y: 258, distance: 384.0
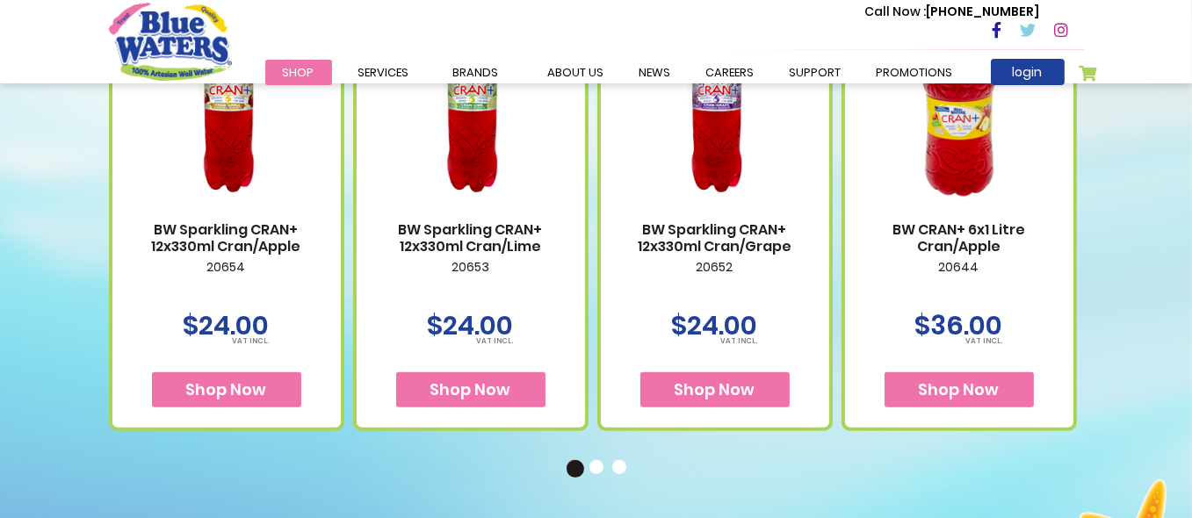
scroll to position [1054, 0]
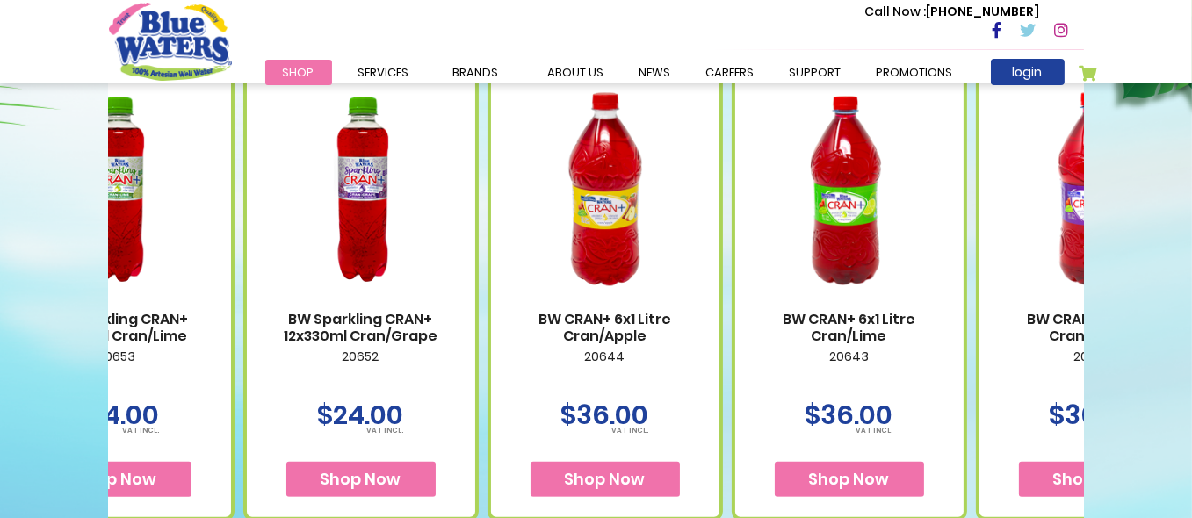
drag, startPoint x: 1038, startPoint y: 208, endPoint x: 643, endPoint y: 212, distance: 395.4
click at [645, 212] on img at bounding box center [605, 190] width 193 height 242
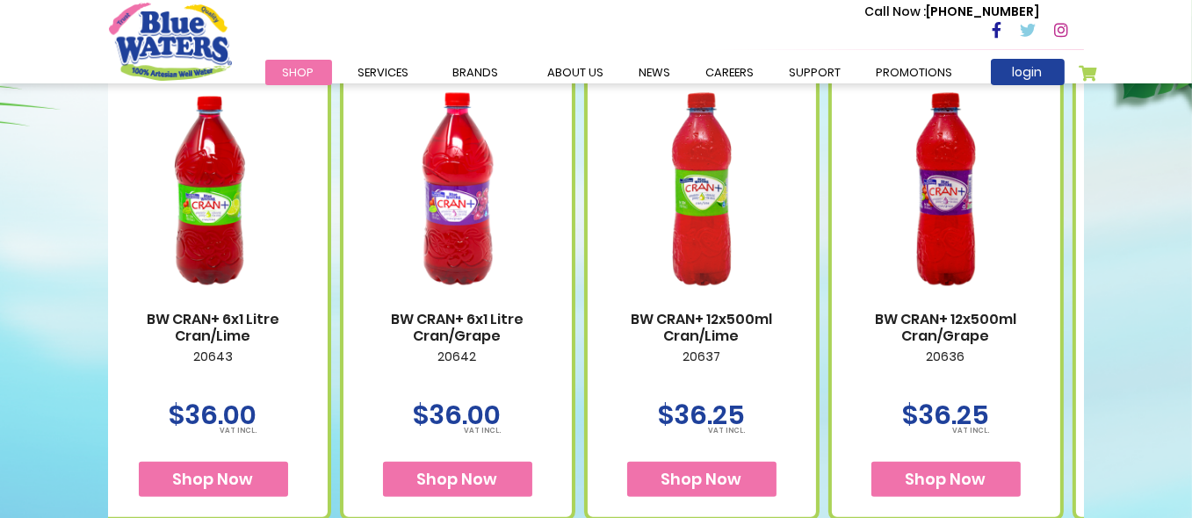
drag, startPoint x: 975, startPoint y: 221, endPoint x: 595, endPoint y: 221, distance: 380.4
click at [596, 221] on div "BW Sparkling CRAN+ 12x330ml Cran/Apple 20654 $24.00 Shop Now" at bounding box center [340, 277] width 2442 height 488
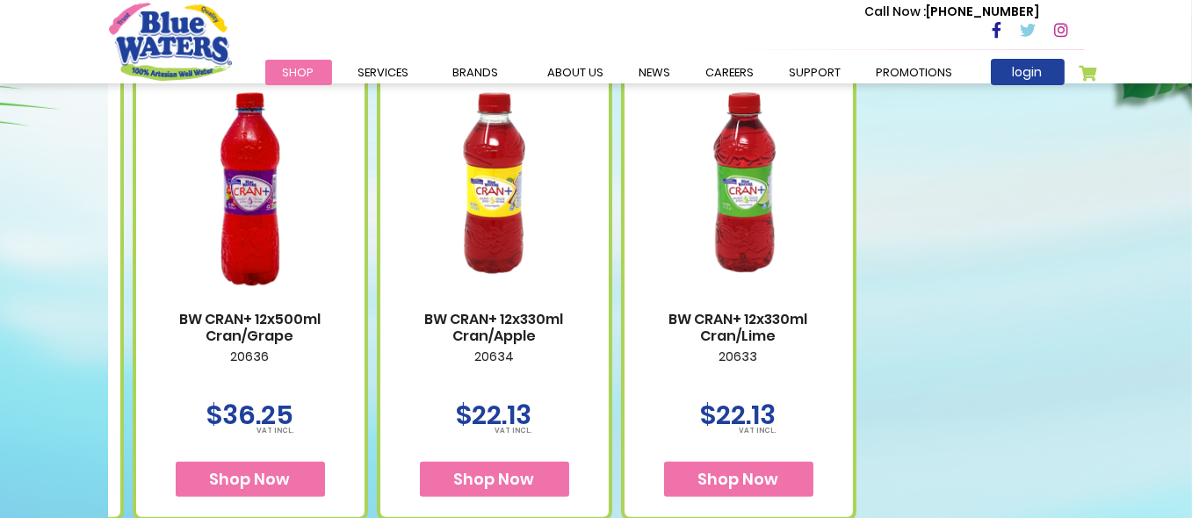
drag, startPoint x: 775, startPoint y: 194, endPoint x: 196, endPoint y: 200, distance: 579.0
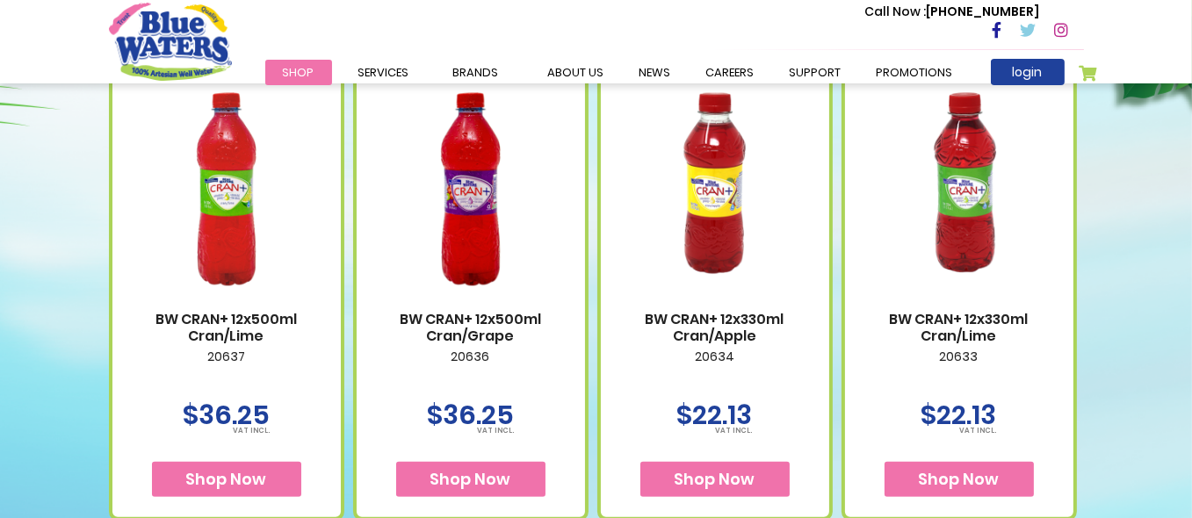
drag, startPoint x: 824, startPoint y: 278, endPoint x: 885, endPoint y: 273, distance: 60.8
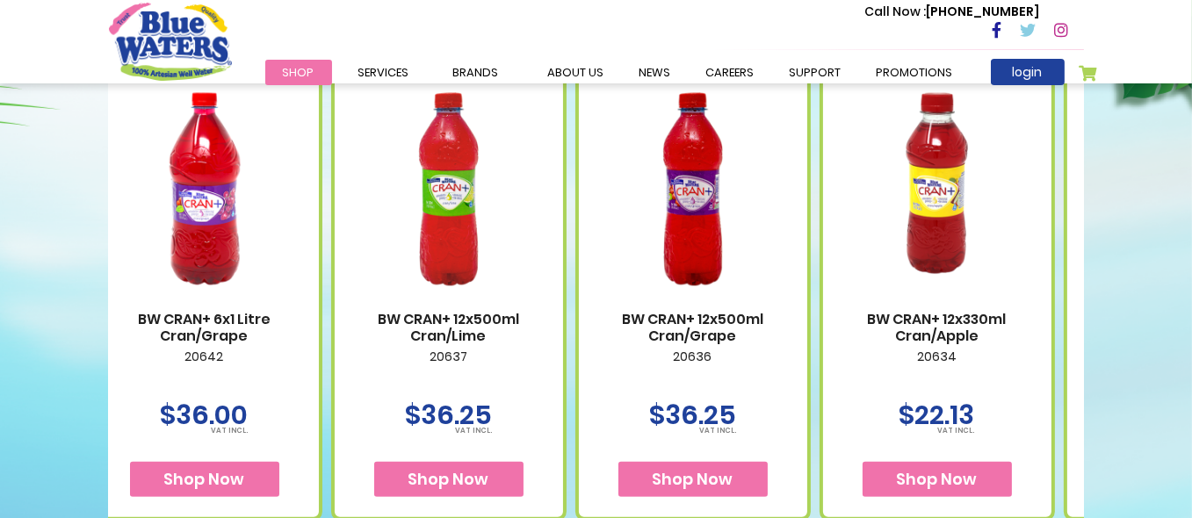
drag, startPoint x: 508, startPoint y: 260, endPoint x: 1178, endPoint y: 199, distance: 673.2
click at [790, 232] on img at bounding box center [693, 190] width 193 height 242
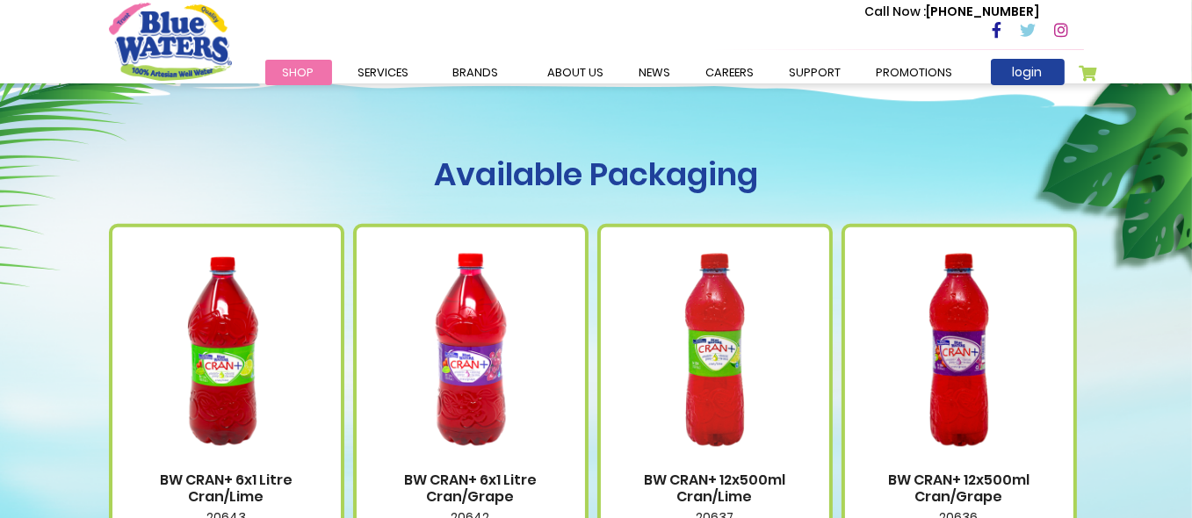
scroll to position [1142, 0]
